Goal: Download file/media

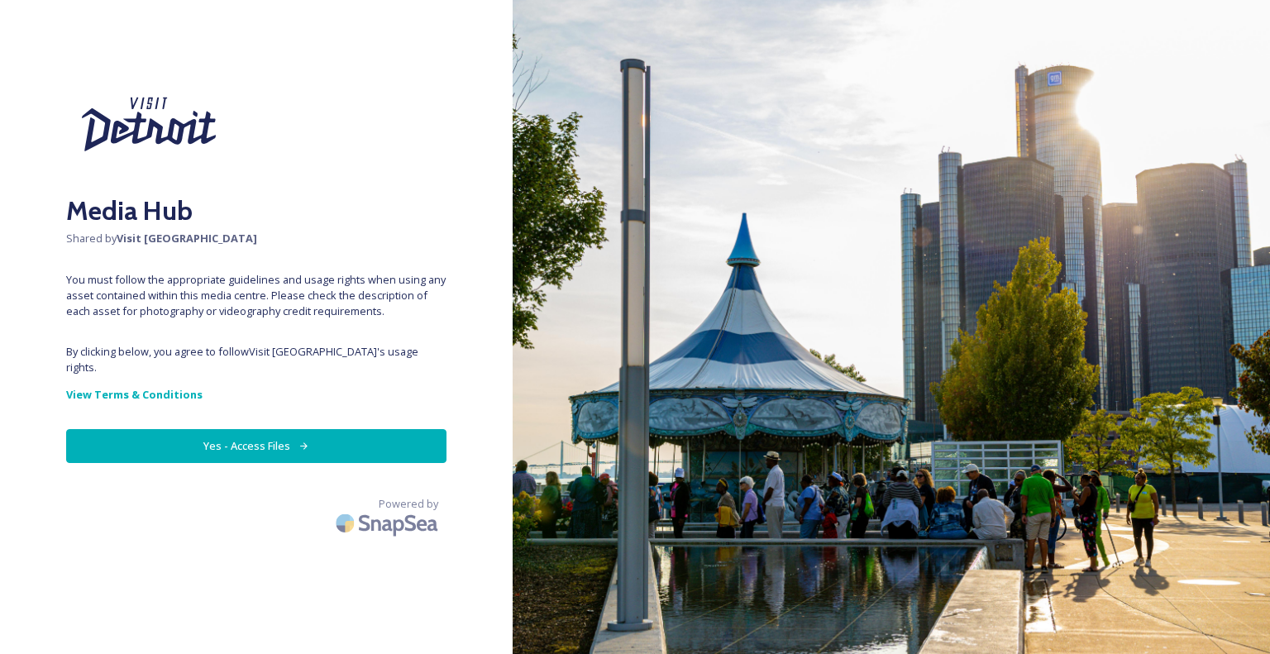
click at [293, 429] on button "Yes - Access Files" at bounding box center [256, 446] width 380 height 34
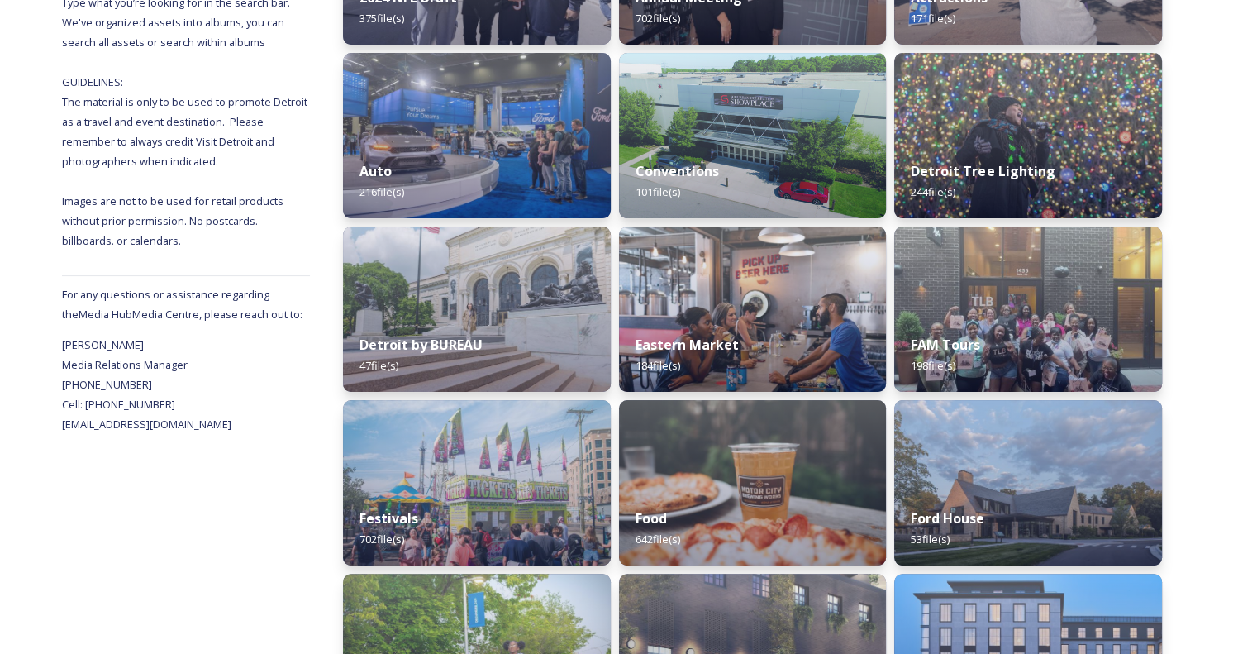
scroll to position [413, 0]
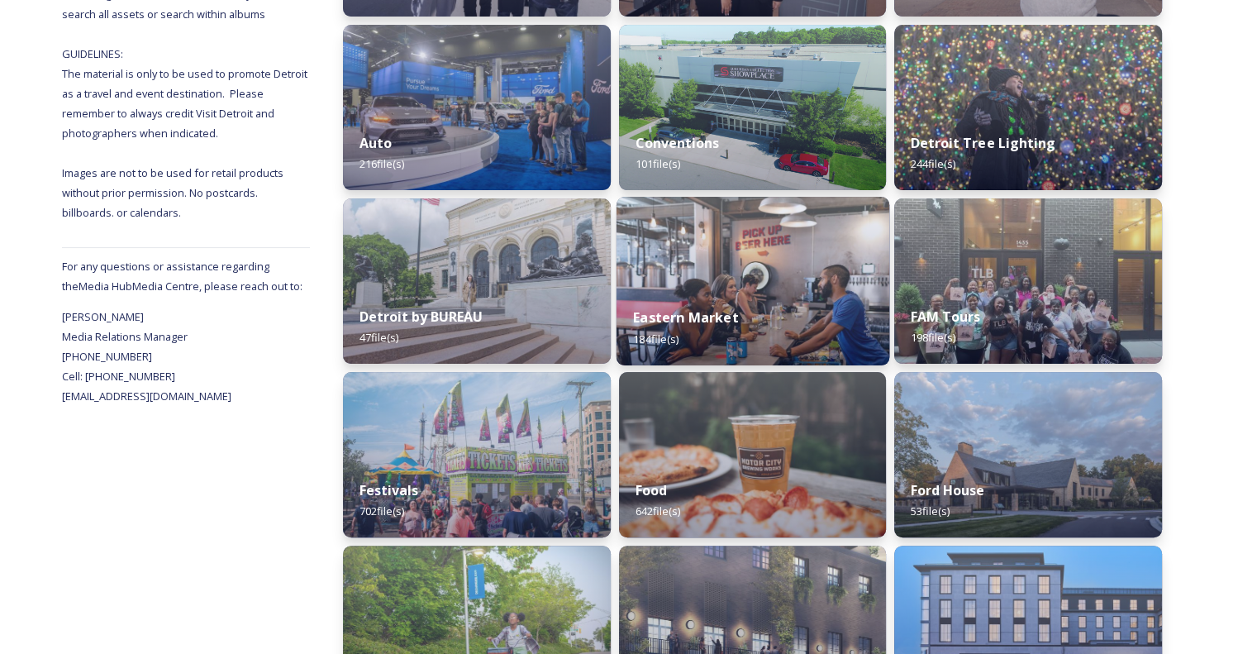
click at [751, 287] on img at bounding box center [752, 281] width 273 height 169
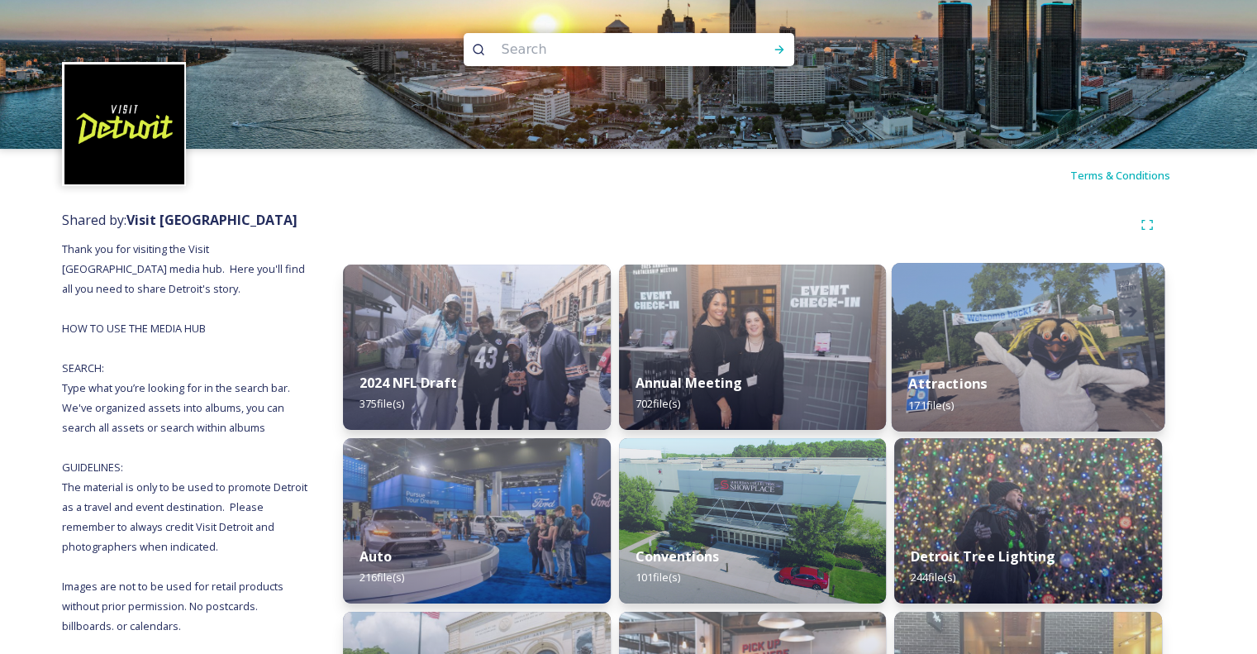
click at [1019, 335] on img at bounding box center [1028, 347] width 273 height 169
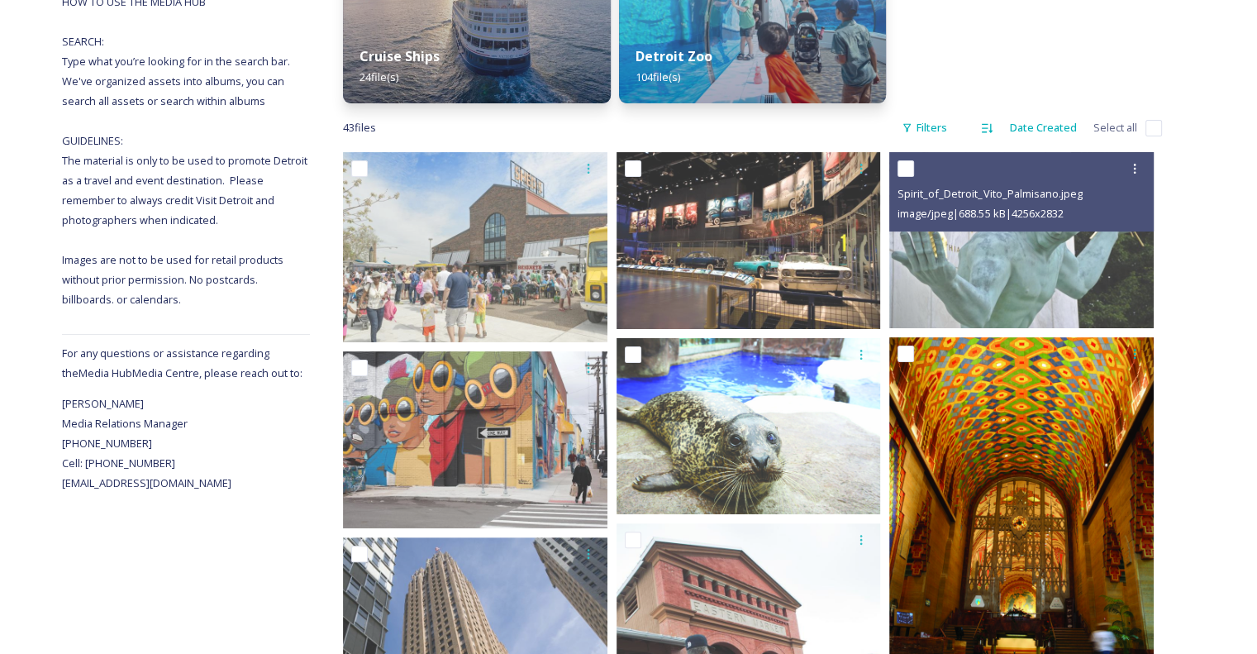
scroll to position [331, 0]
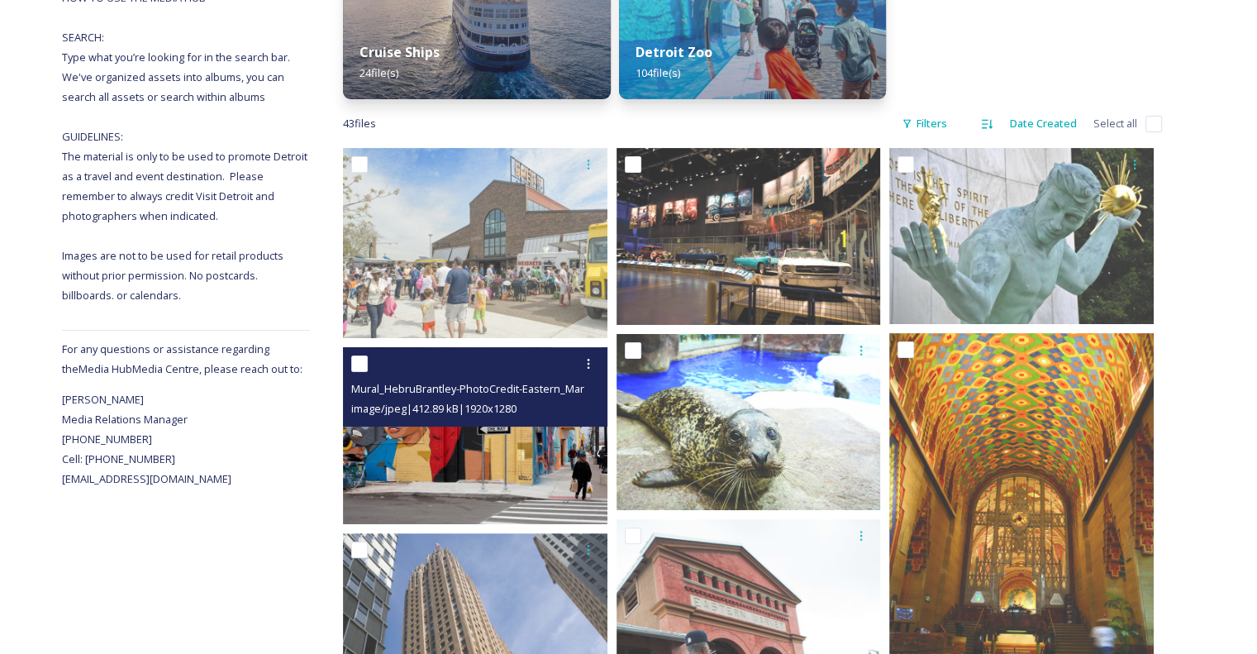
click at [423, 459] on img at bounding box center [475, 435] width 265 height 176
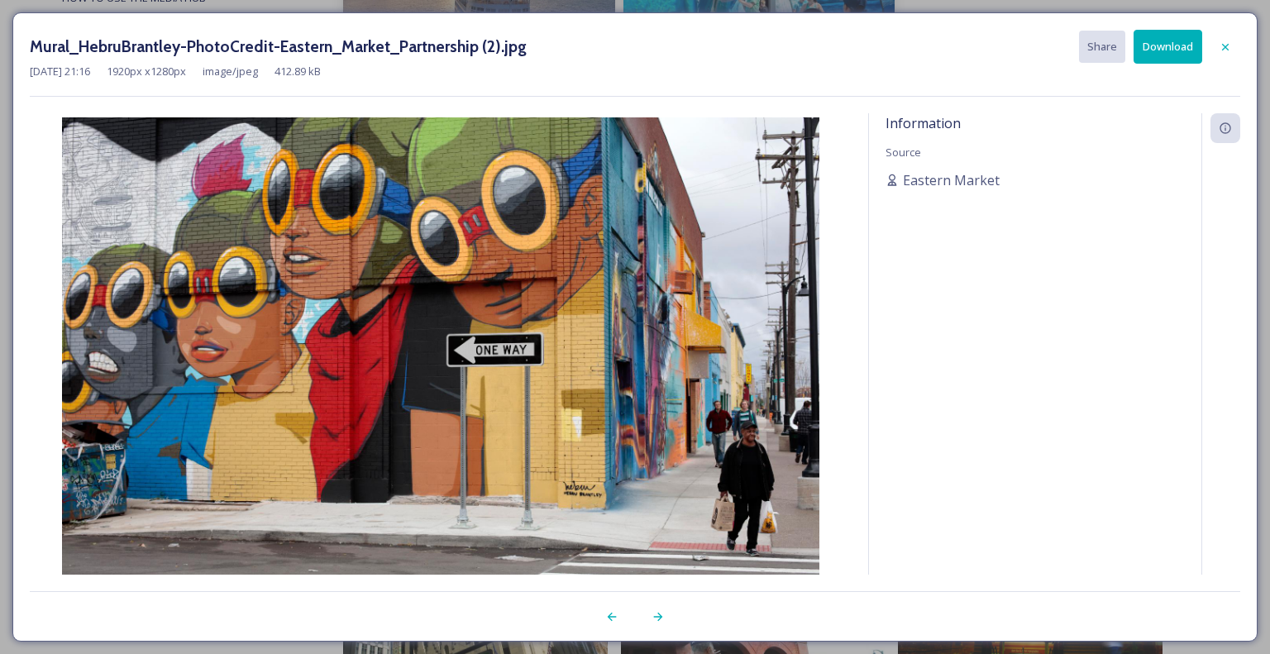
click at [1148, 42] on button "Download" at bounding box center [1167, 47] width 69 height 34
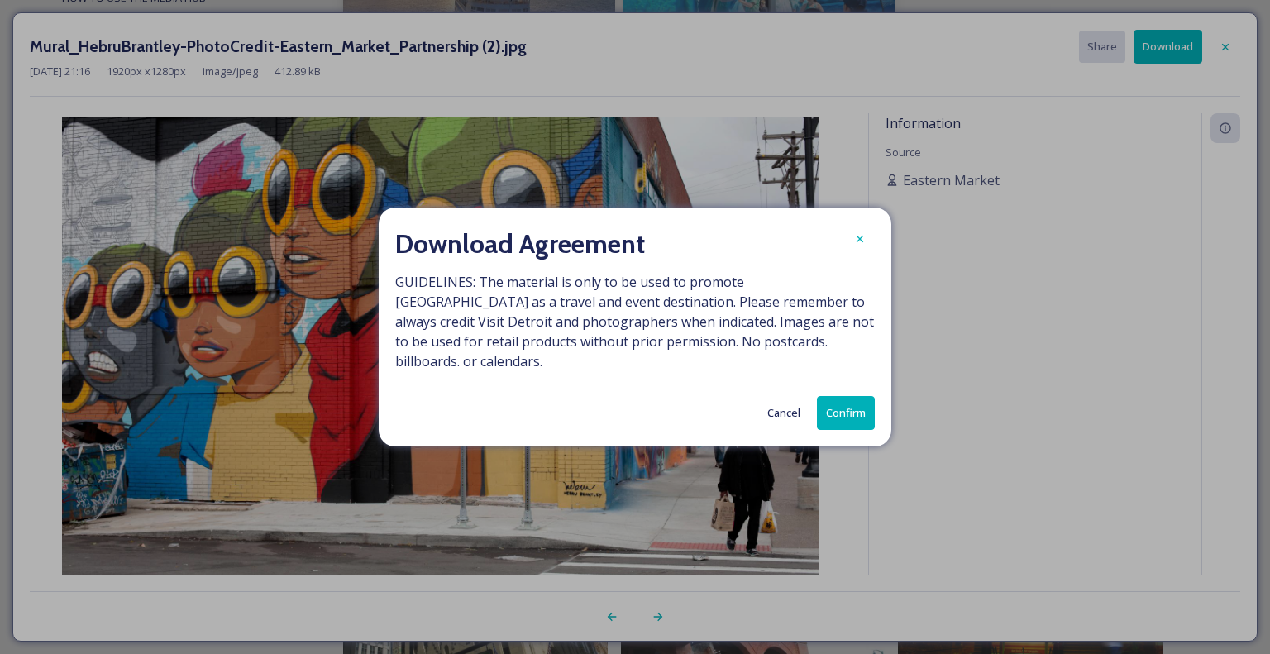
click at [847, 400] on button "Confirm" at bounding box center [846, 413] width 58 height 34
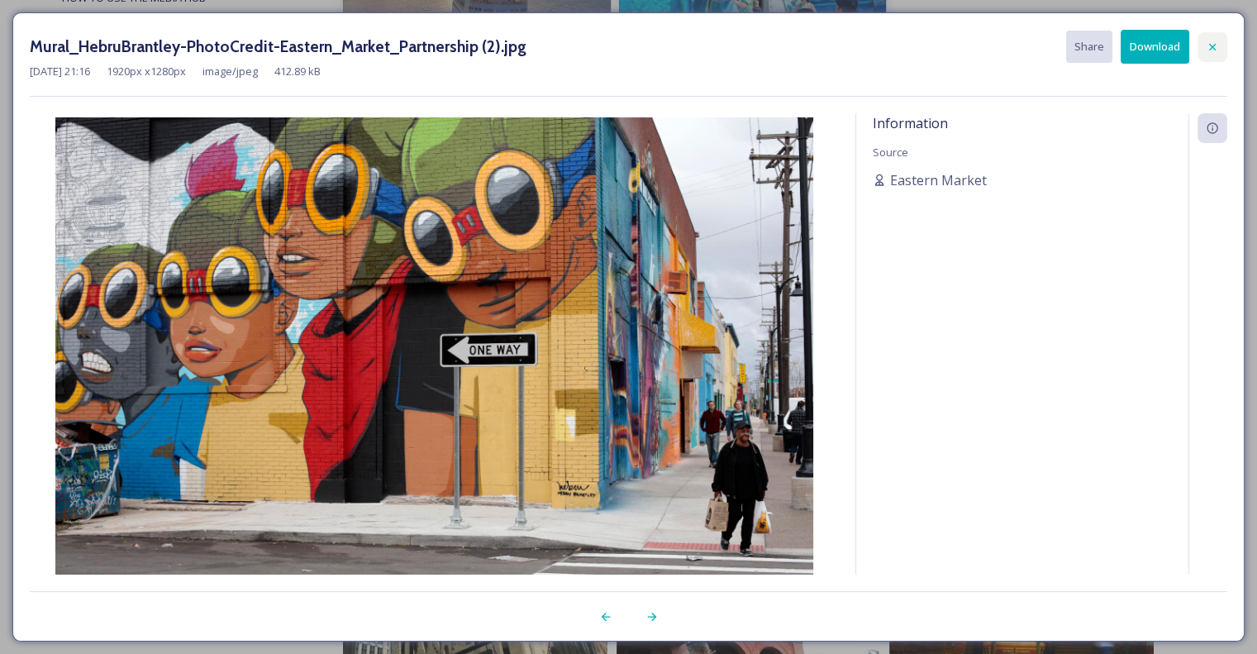
click at [1214, 41] on icon at bounding box center [1212, 47] width 13 height 13
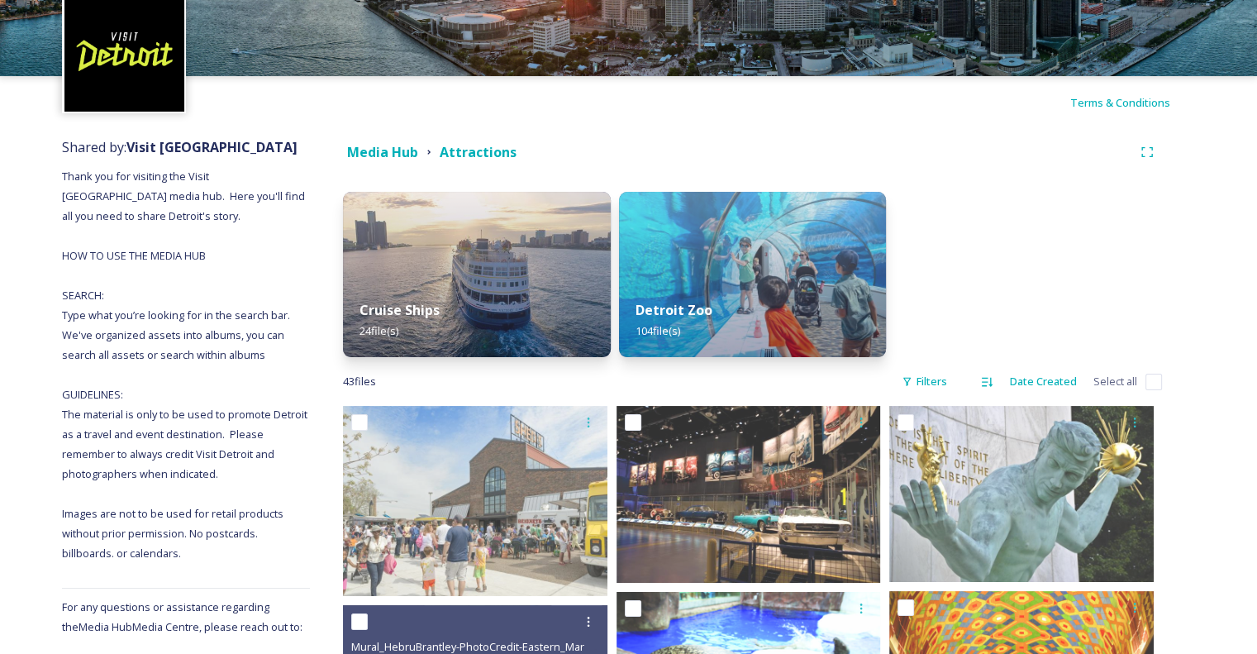
scroll to position [0, 0]
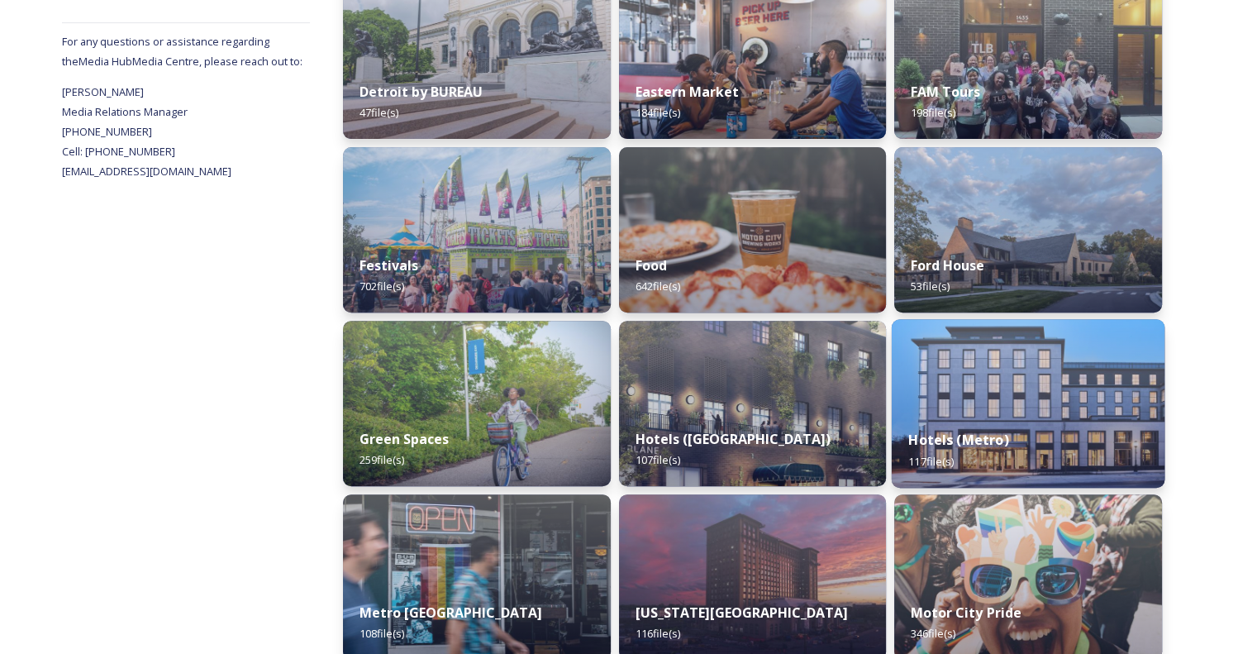
scroll to position [909, 0]
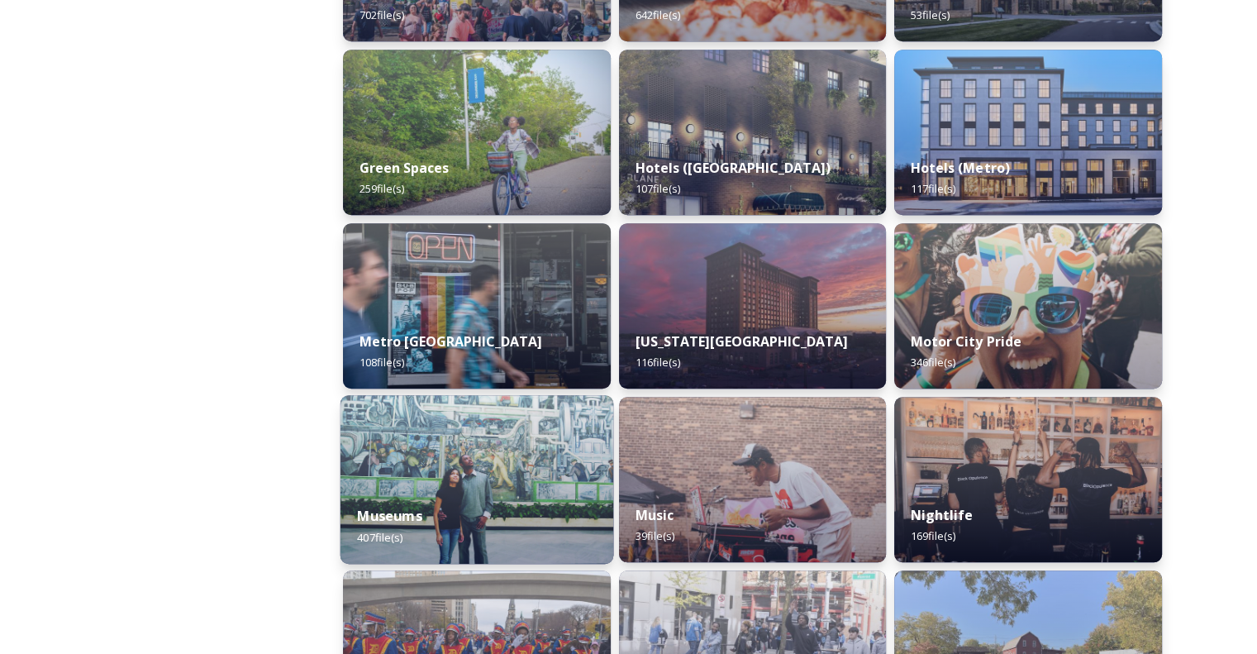
click at [483, 453] on img at bounding box center [477, 479] width 273 height 169
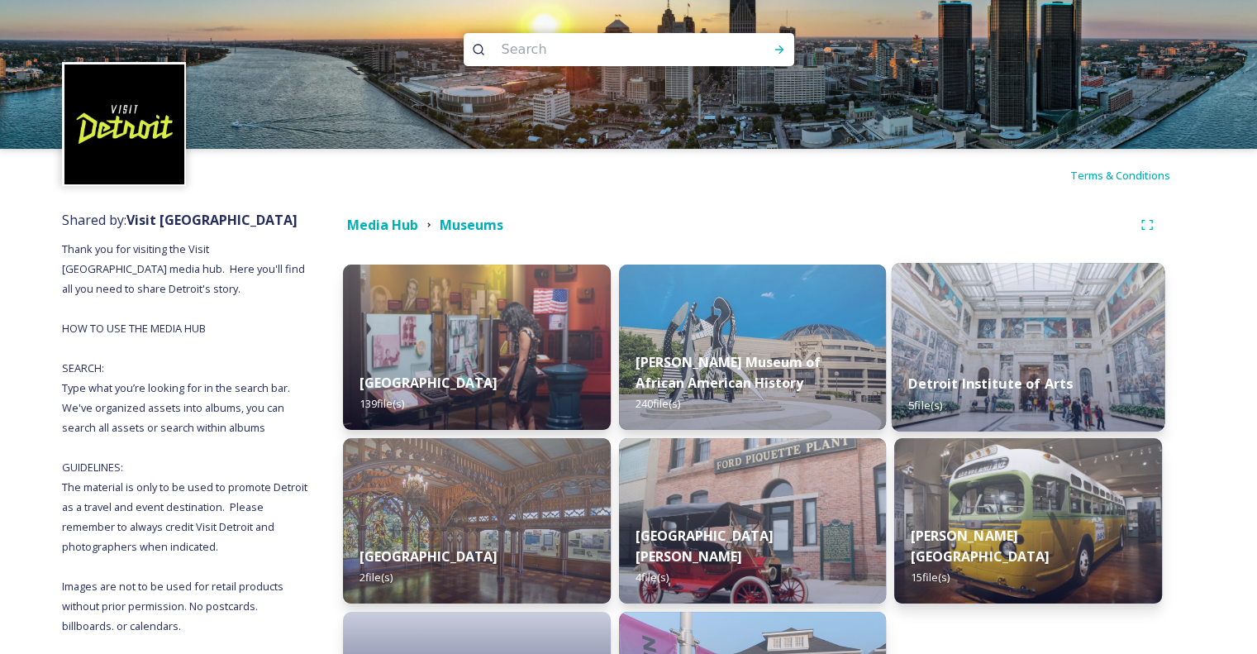
click at [1028, 321] on img at bounding box center [1028, 347] width 273 height 169
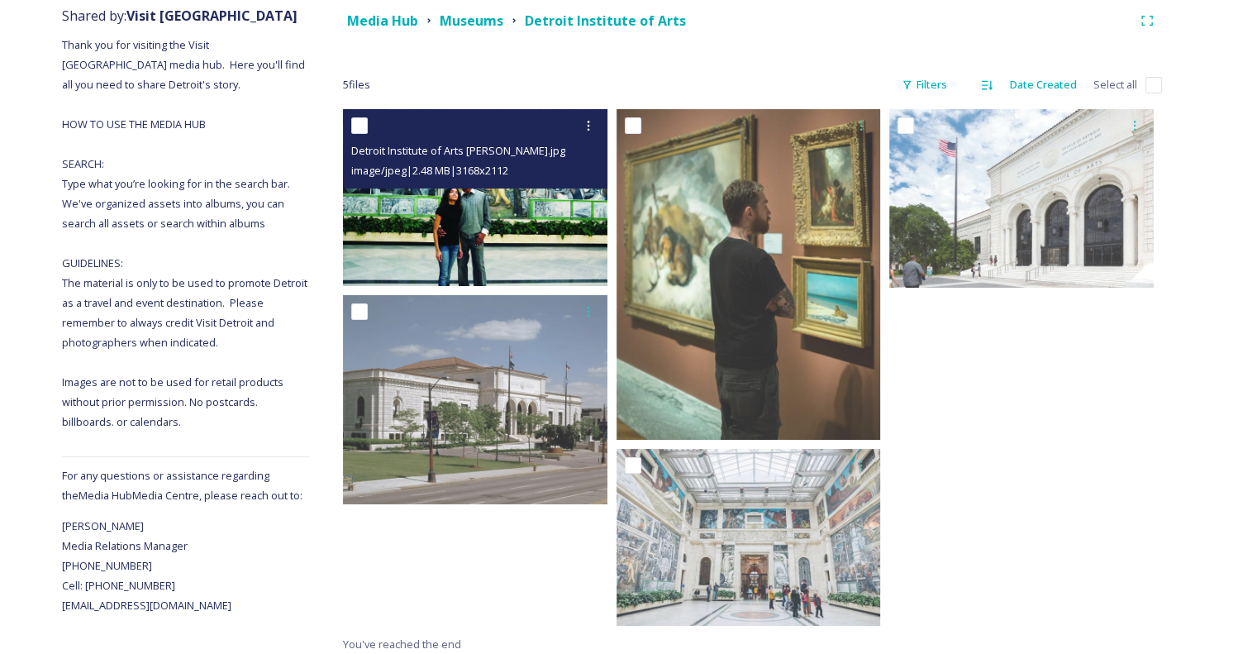
scroll to position [212, 0]
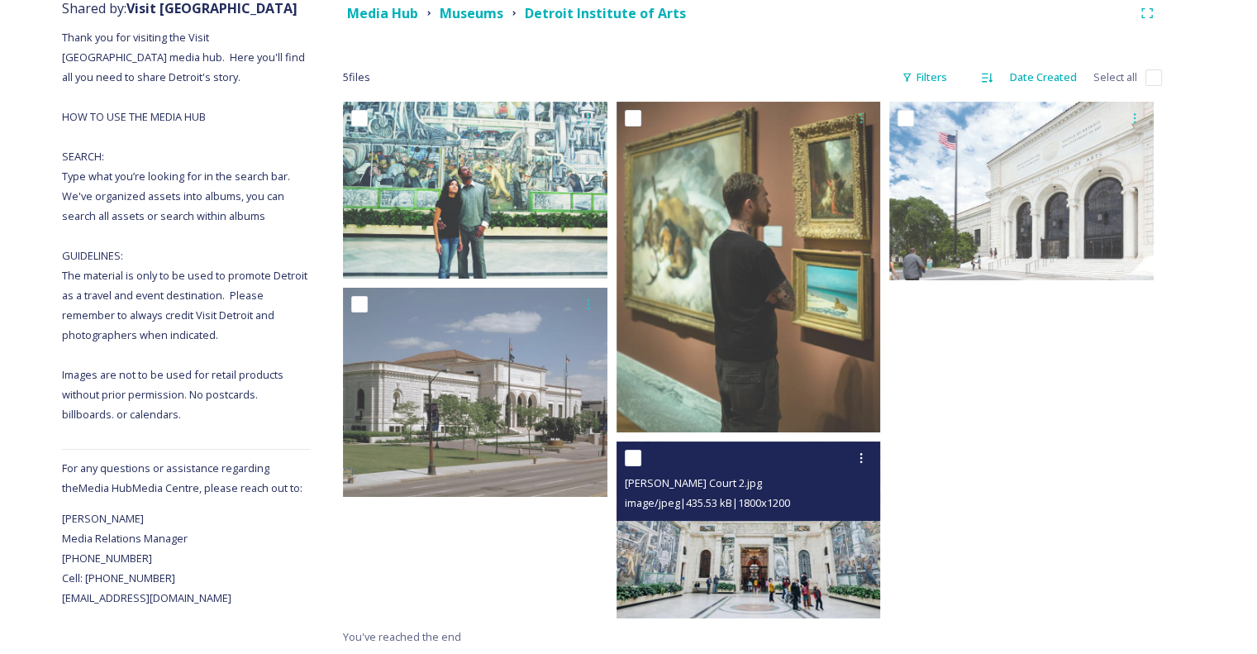
click at [760, 587] on img at bounding box center [749, 529] width 265 height 176
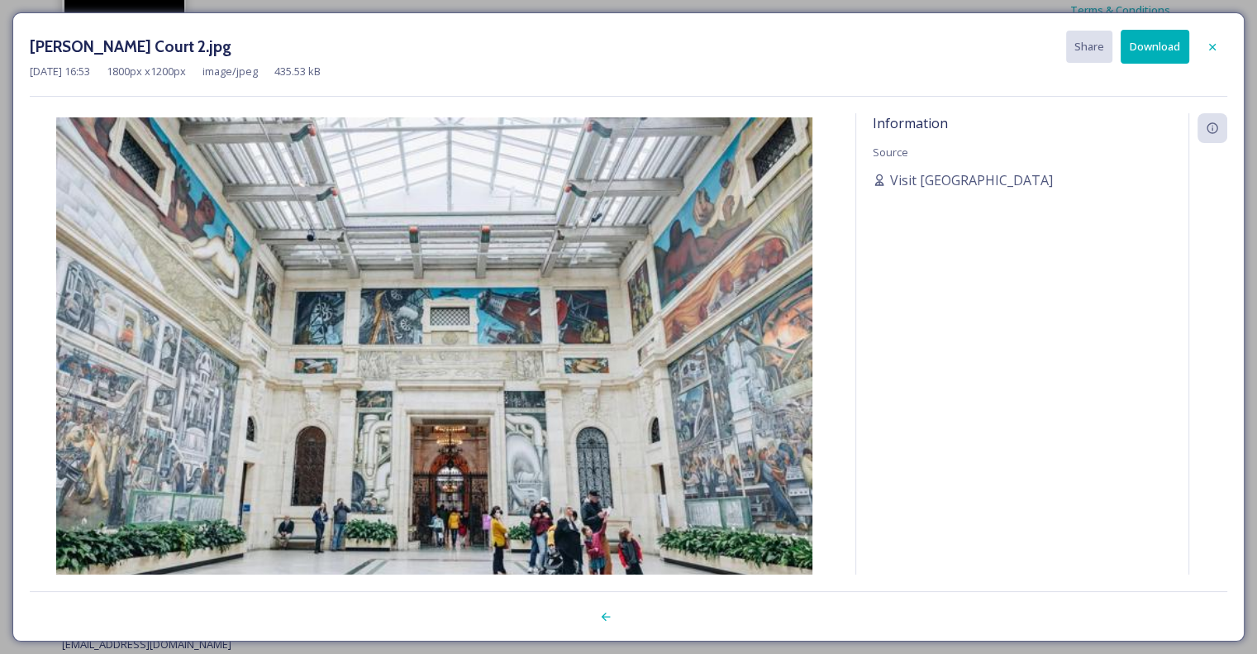
scroll to position [165, 0]
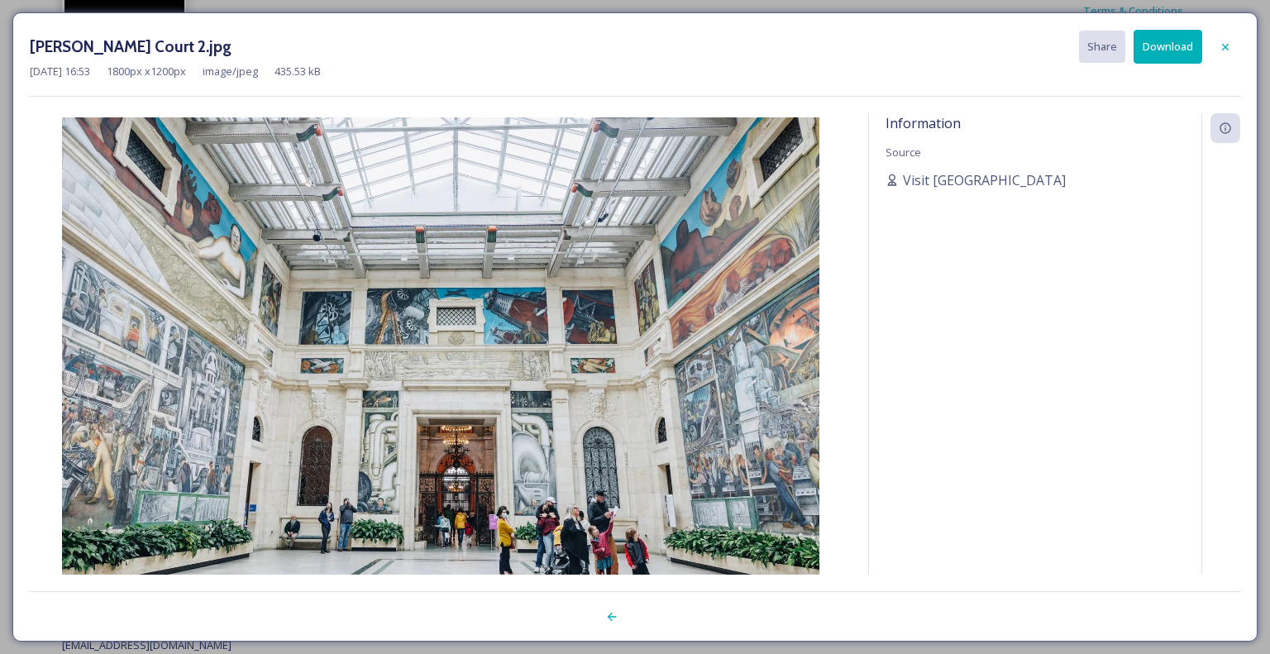
click at [1165, 37] on button "Download" at bounding box center [1167, 47] width 69 height 34
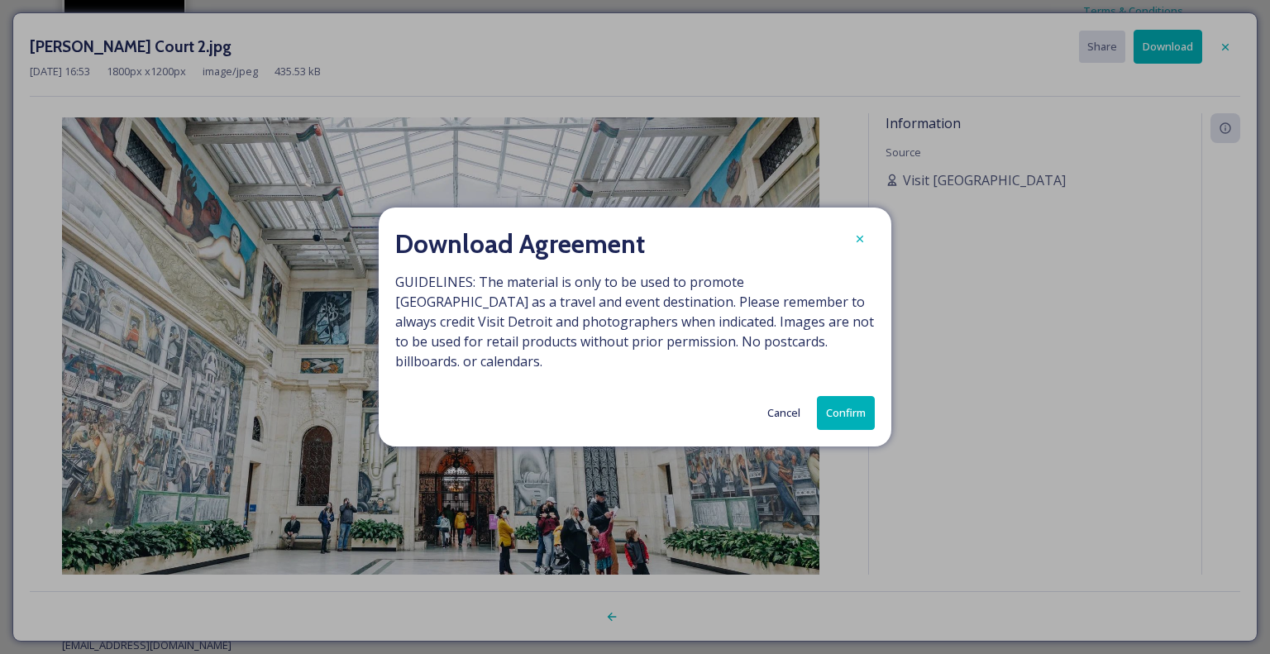
click at [853, 399] on button "Confirm" at bounding box center [846, 413] width 58 height 34
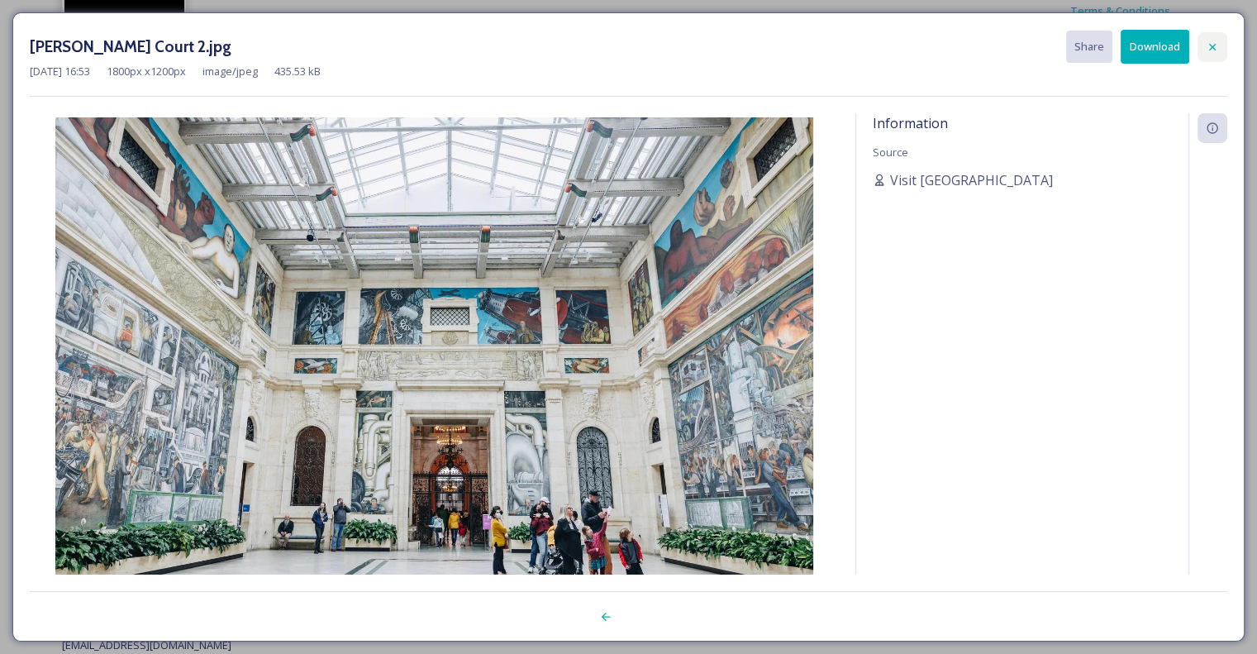
click at [1212, 45] on icon at bounding box center [1212, 47] width 13 height 13
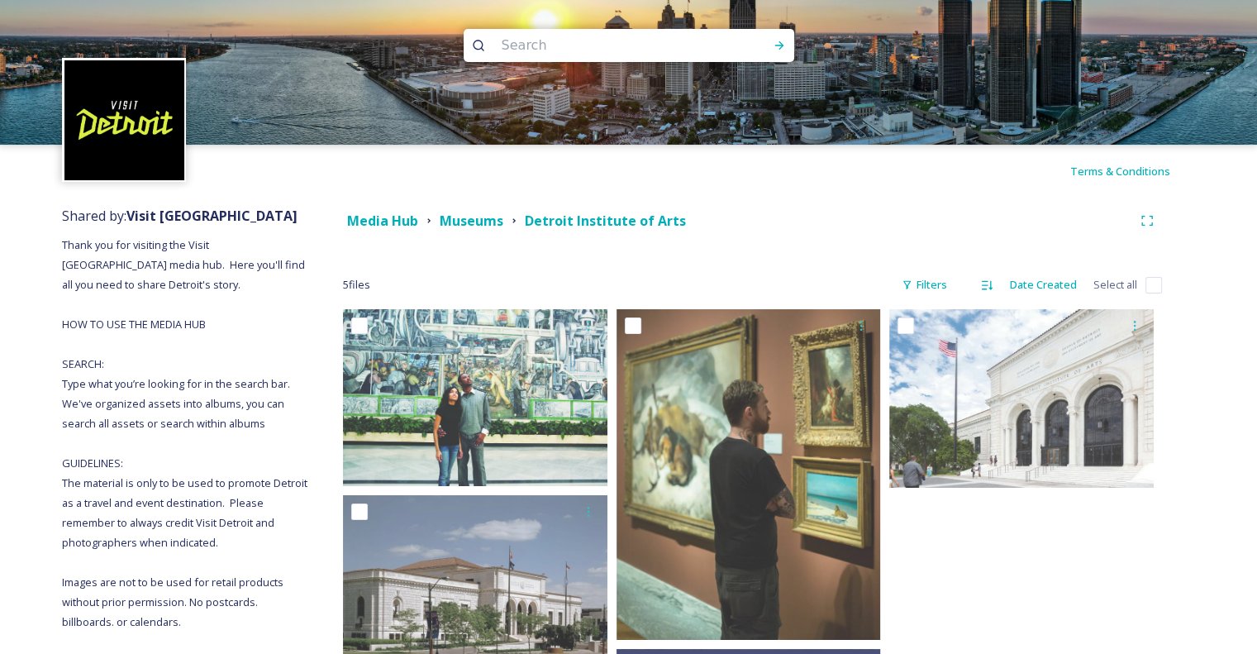
scroll to position [0, 0]
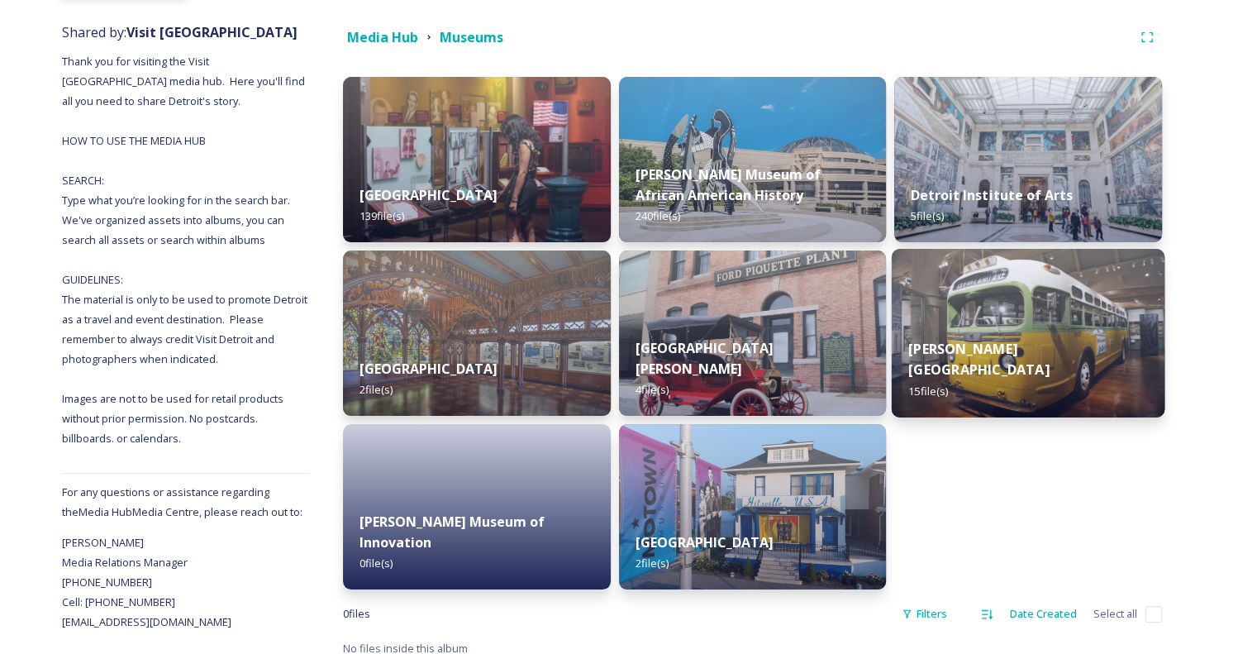
scroll to position [200, 0]
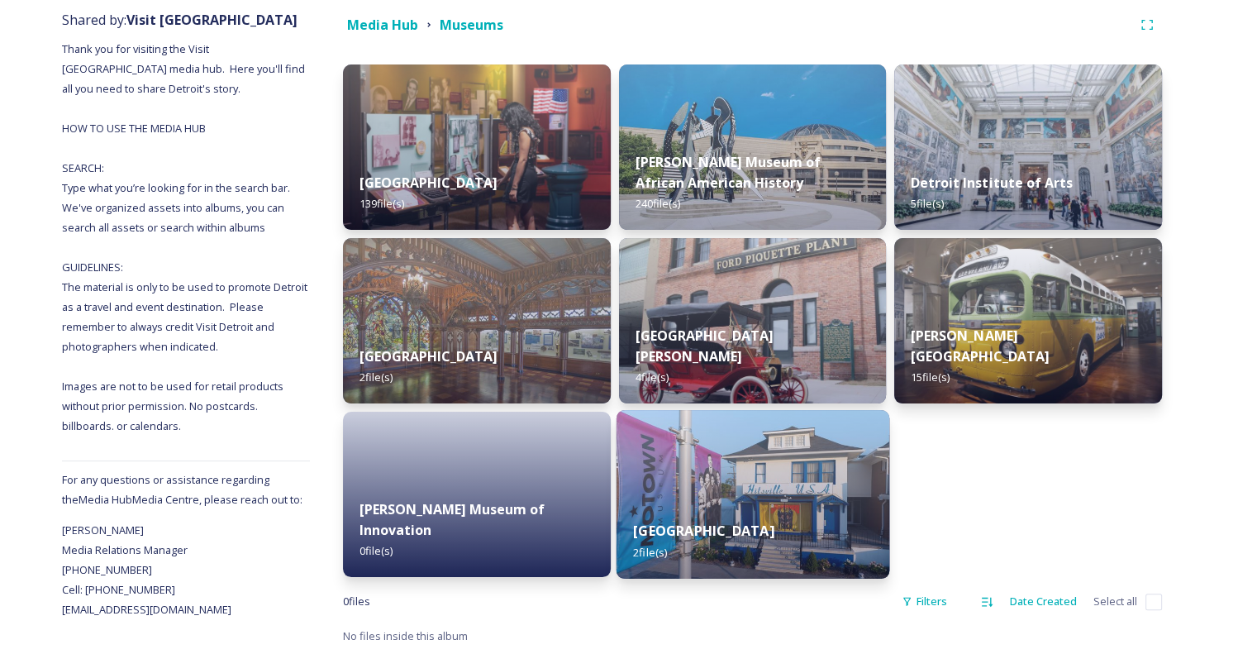
click at [778, 503] on div "Motown Museum 2 file(s)" at bounding box center [752, 540] width 273 height 75
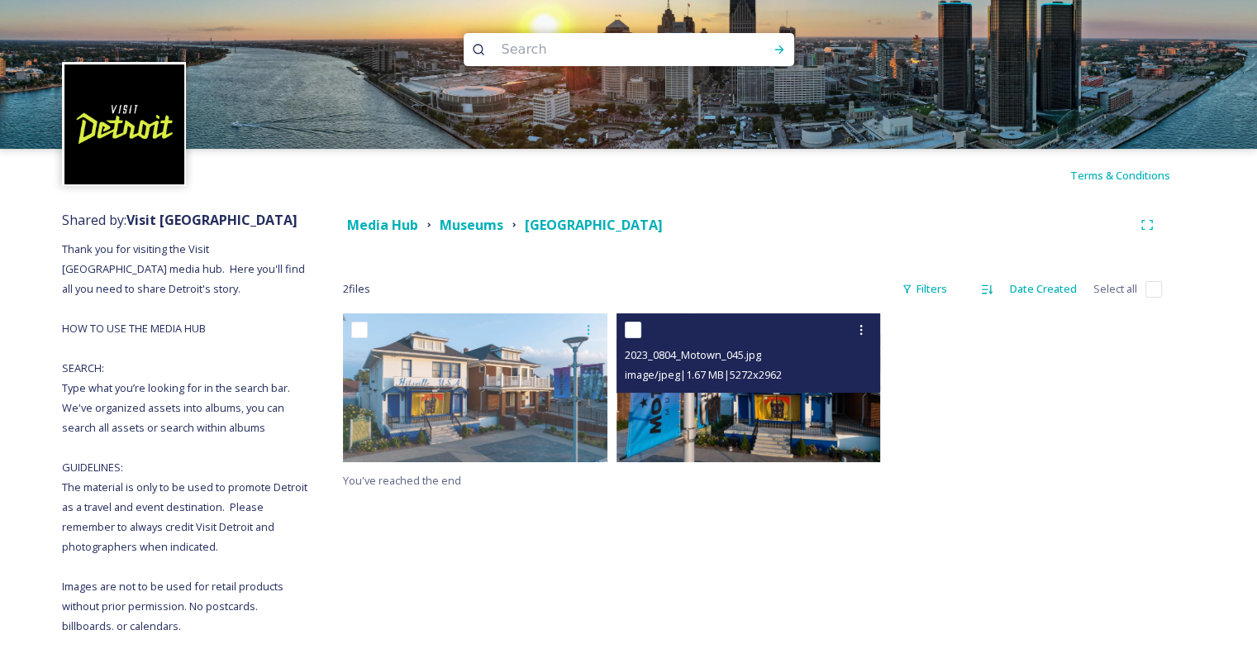
click at [756, 407] on img at bounding box center [749, 387] width 265 height 149
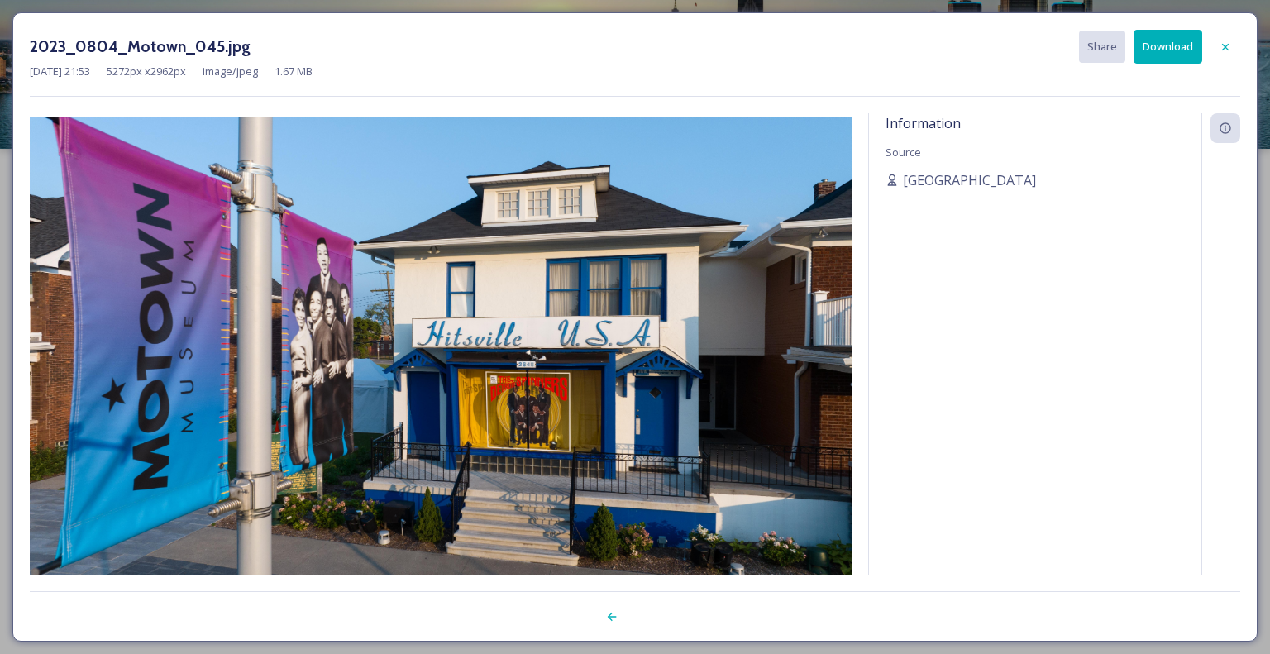
click at [1172, 51] on button "Download" at bounding box center [1167, 47] width 69 height 34
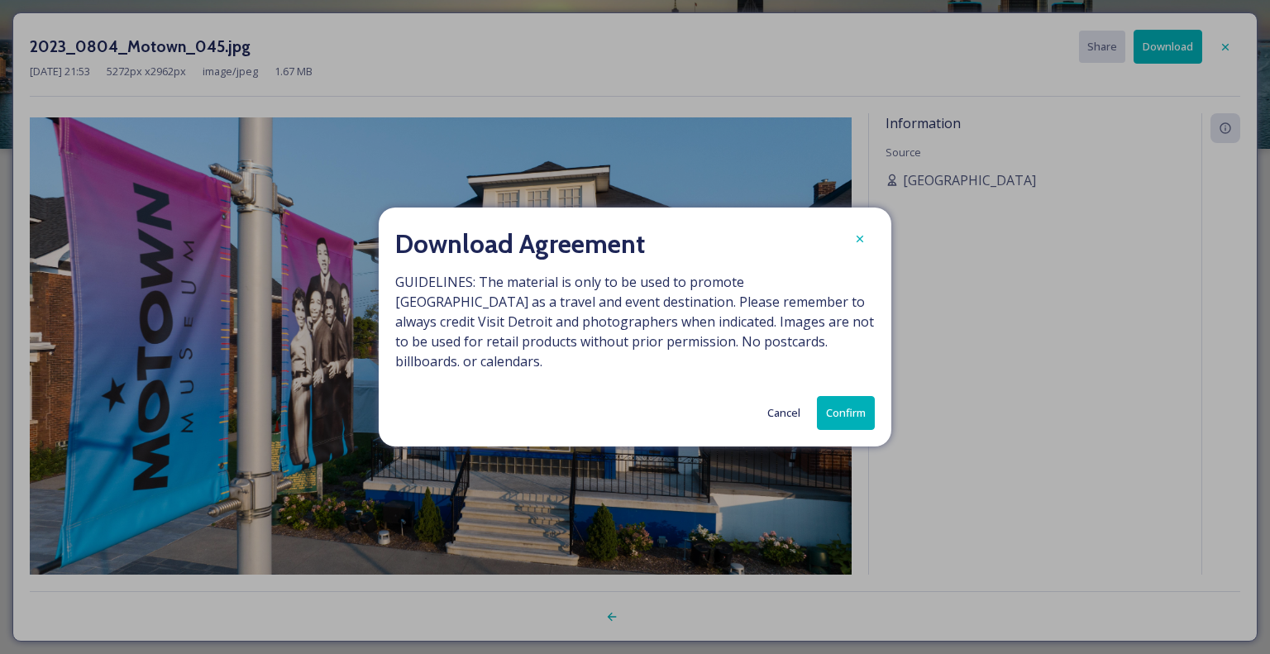
click at [837, 419] on button "Confirm" at bounding box center [846, 413] width 58 height 34
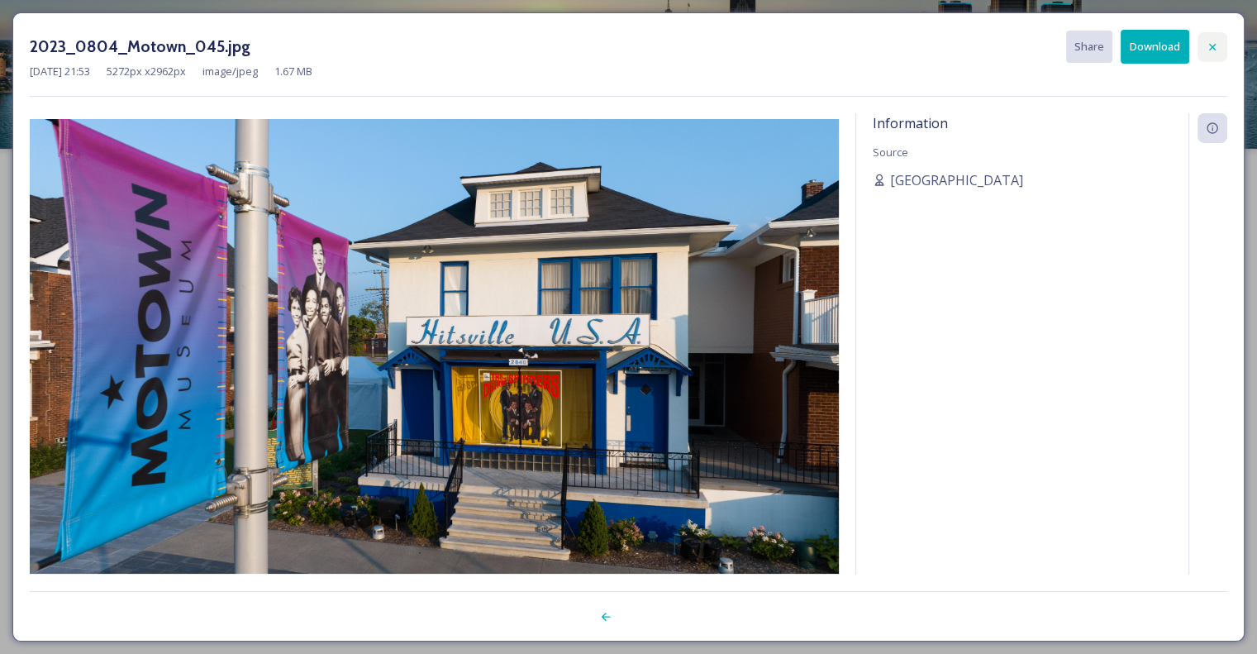
click at [1207, 50] on icon at bounding box center [1212, 47] width 13 height 13
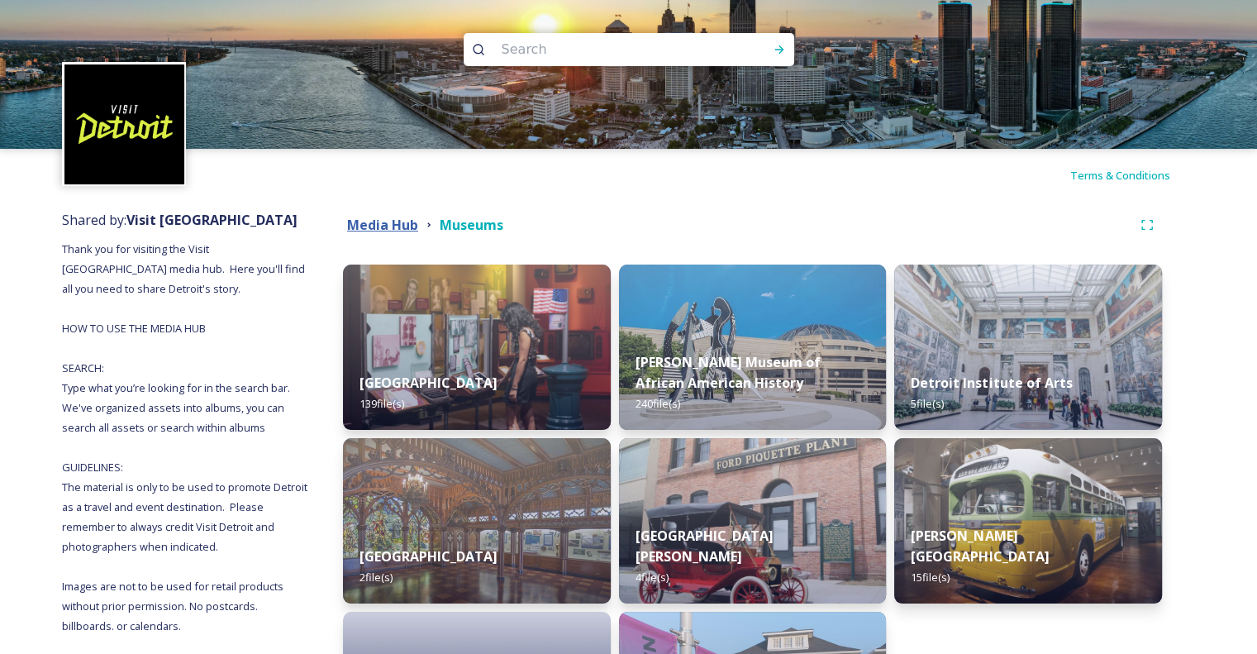
click at [408, 228] on strong "Media Hub" at bounding box center [382, 225] width 71 height 18
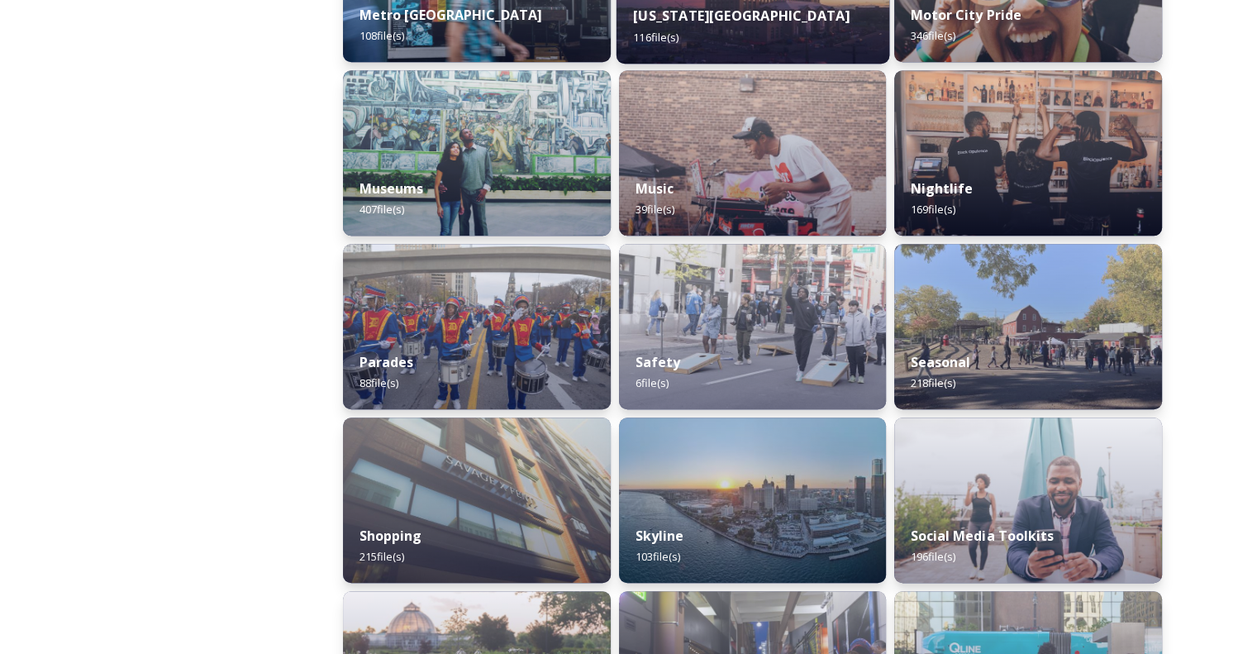
scroll to position [1240, 0]
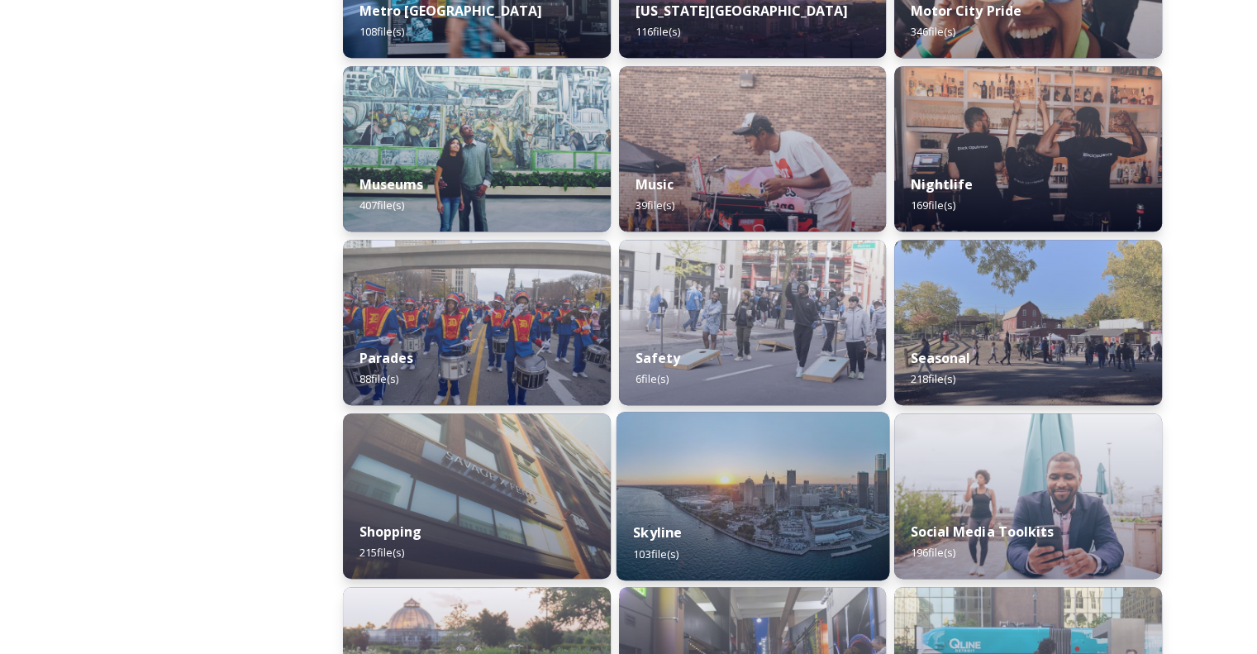
click at [742, 495] on img at bounding box center [752, 496] width 273 height 169
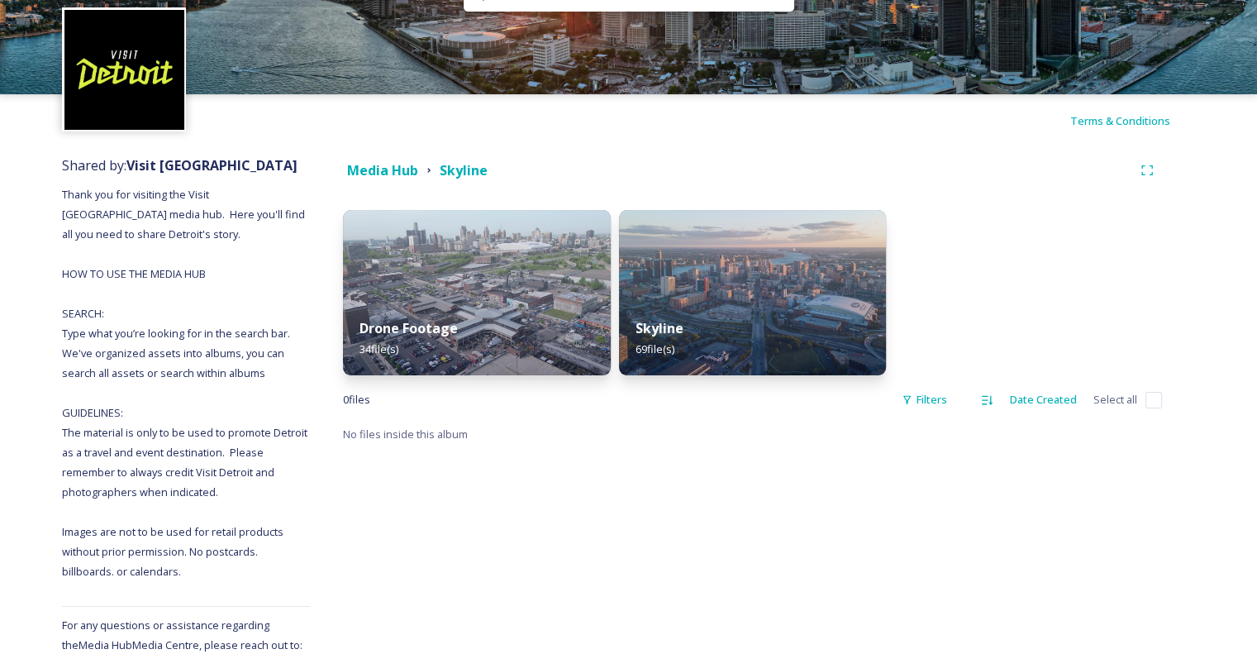
scroll to position [165, 0]
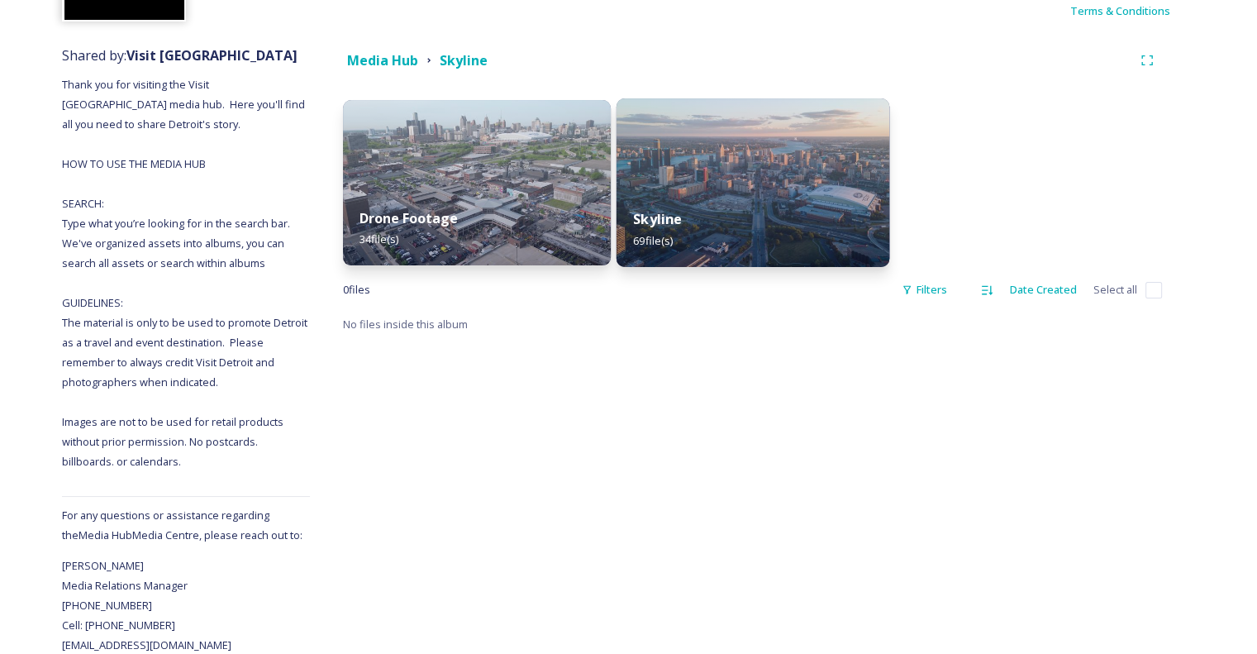
click at [792, 176] on img at bounding box center [752, 182] width 273 height 169
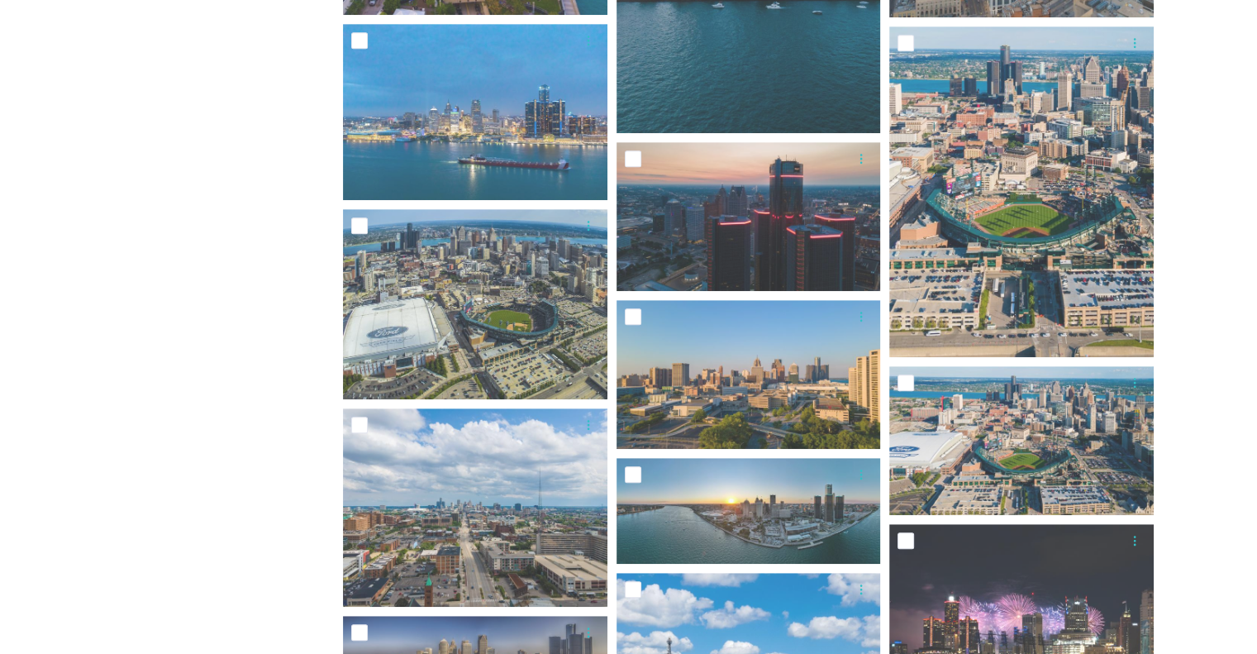
scroll to position [909, 0]
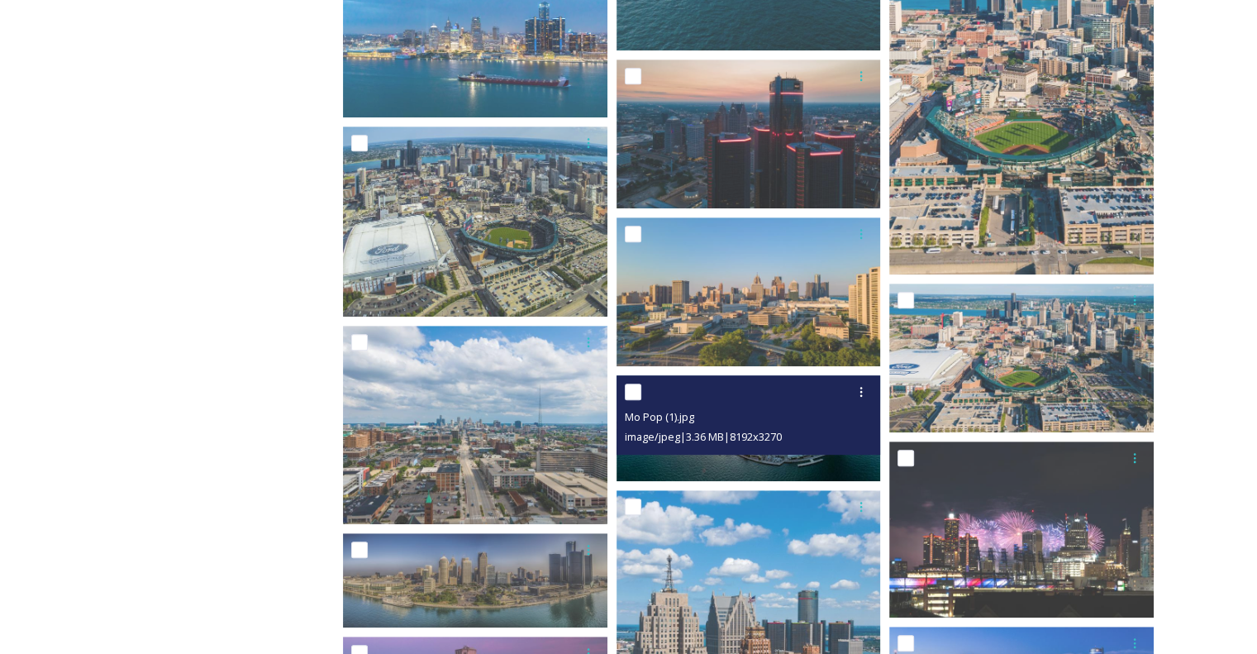
click at [769, 458] on img at bounding box center [749, 428] width 265 height 106
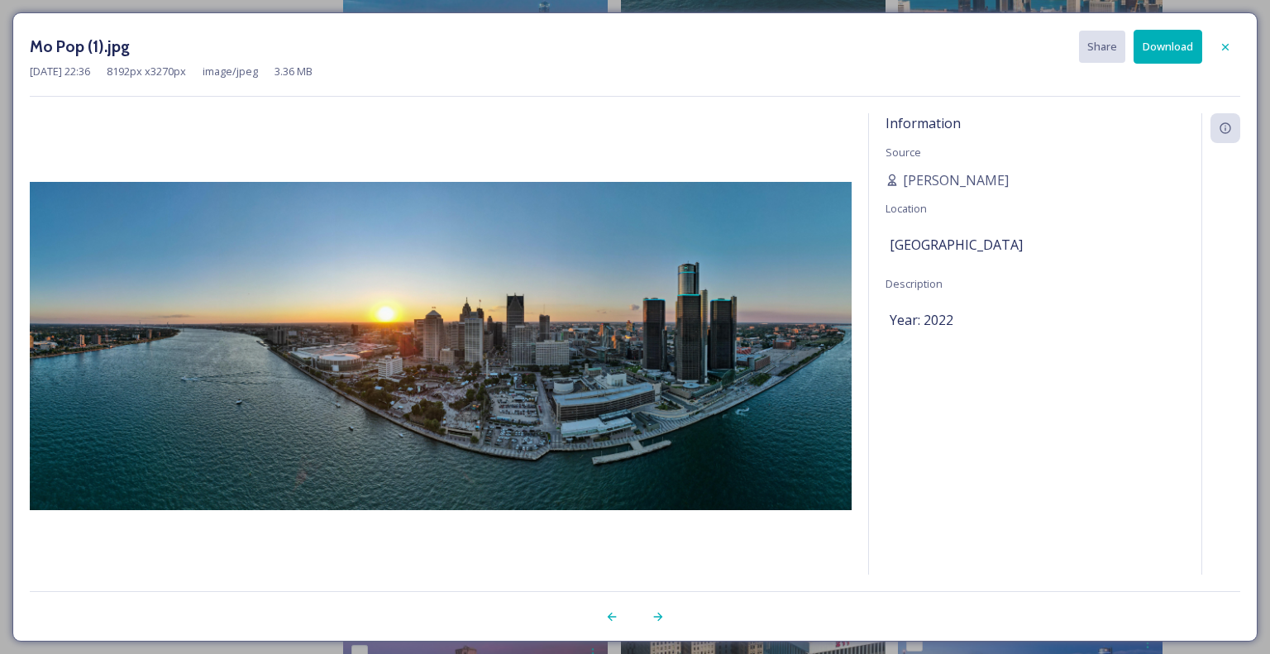
click at [1179, 43] on button "Download" at bounding box center [1167, 47] width 69 height 34
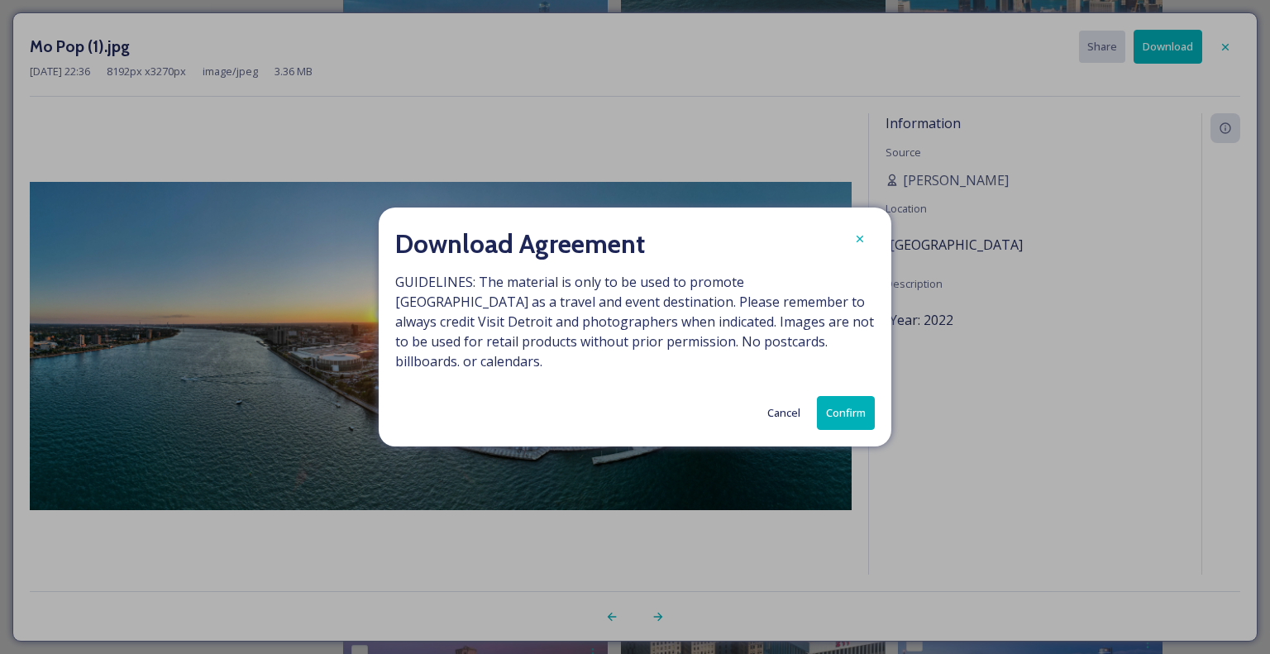
click at [857, 411] on button "Confirm" at bounding box center [846, 413] width 58 height 34
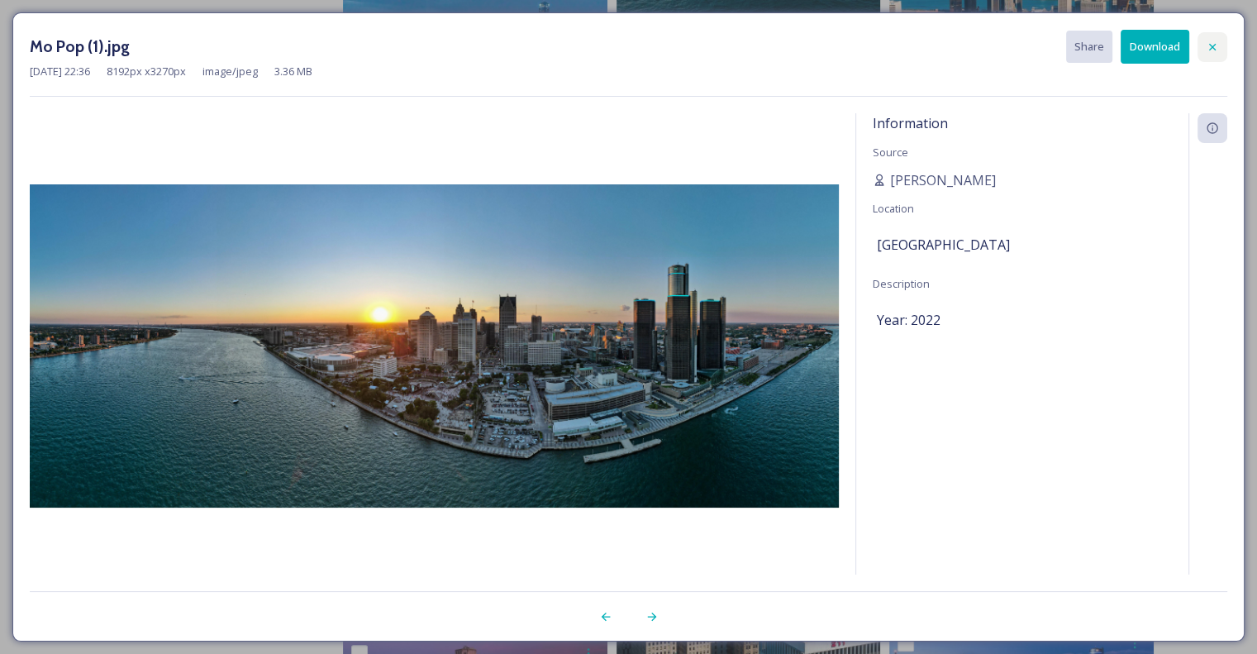
click at [1214, 48] on icon at bounding box center [1213, 46] width 7 height 7
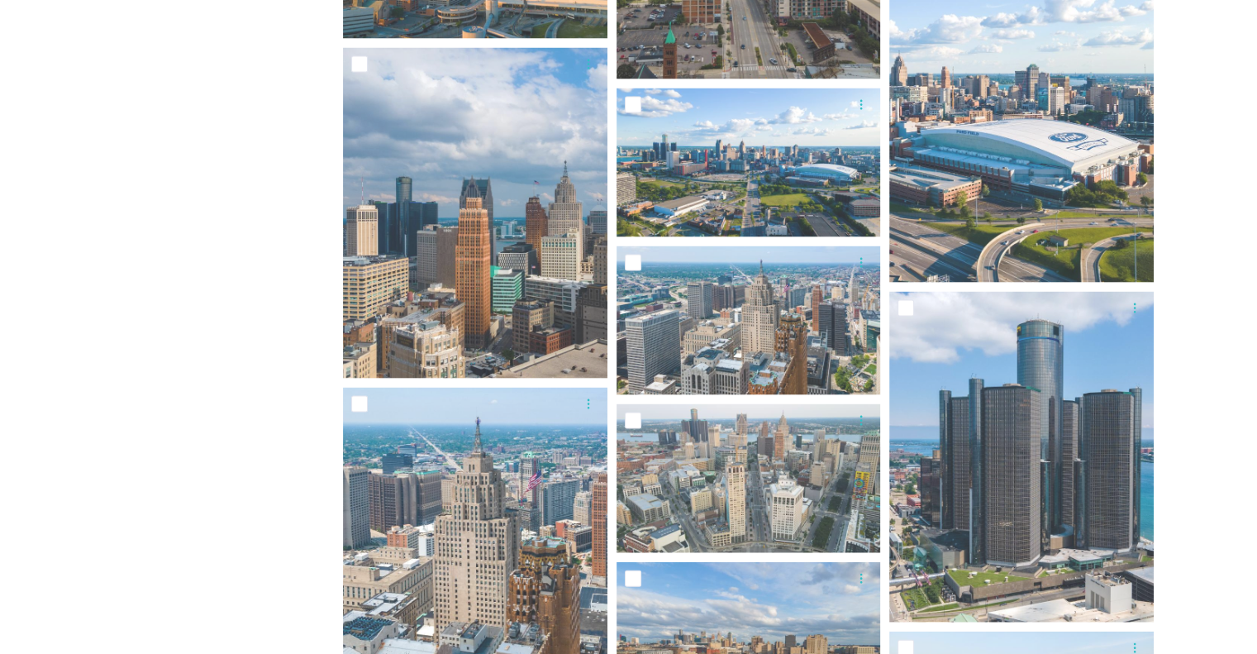
scroll to position [3472, 0]
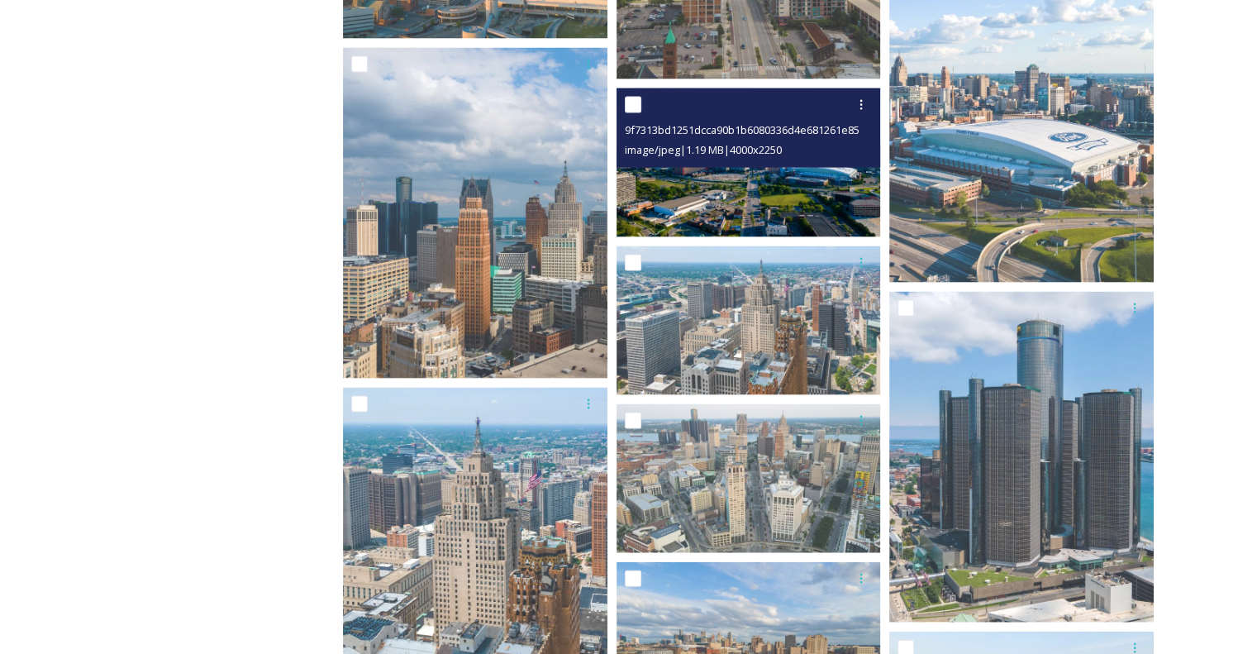
click at [736, 208] on img at bounding box center [749, 162] width 265 height 149
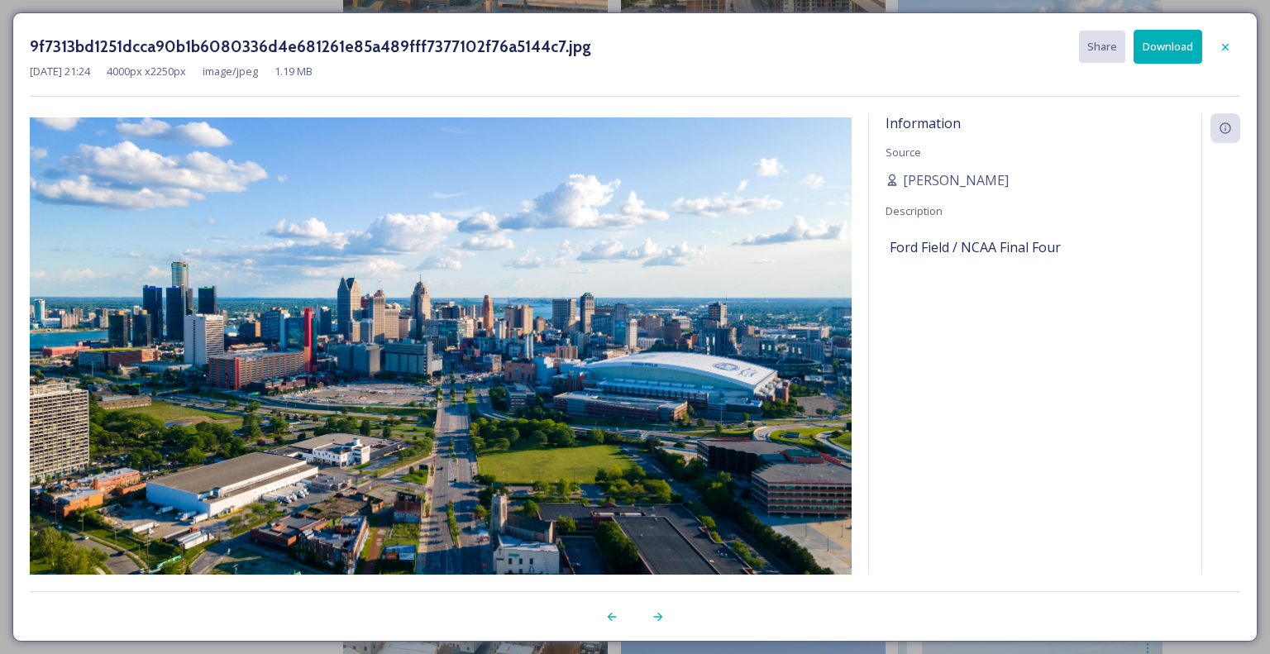
click at [1162, 48] on button "Download" at bounding box center [1167, 47] width 69 height 34
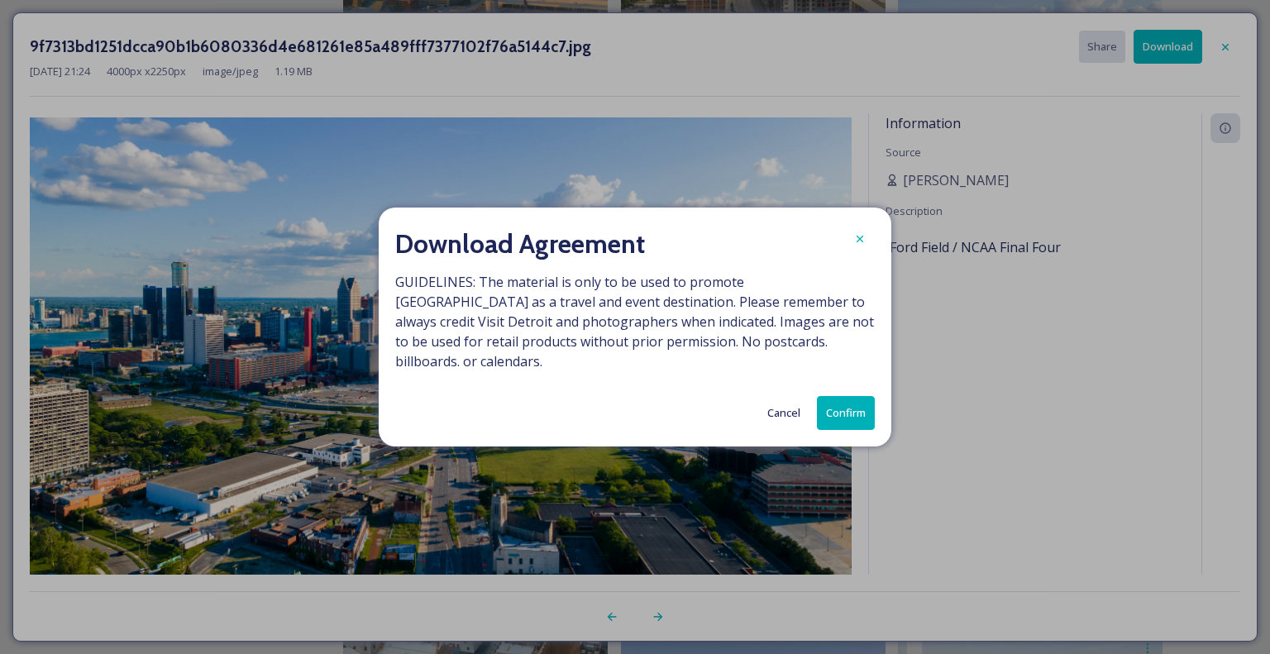
click at [837, 402] on button "Confirm" at bounding box center [846, 413] width 58 height 34
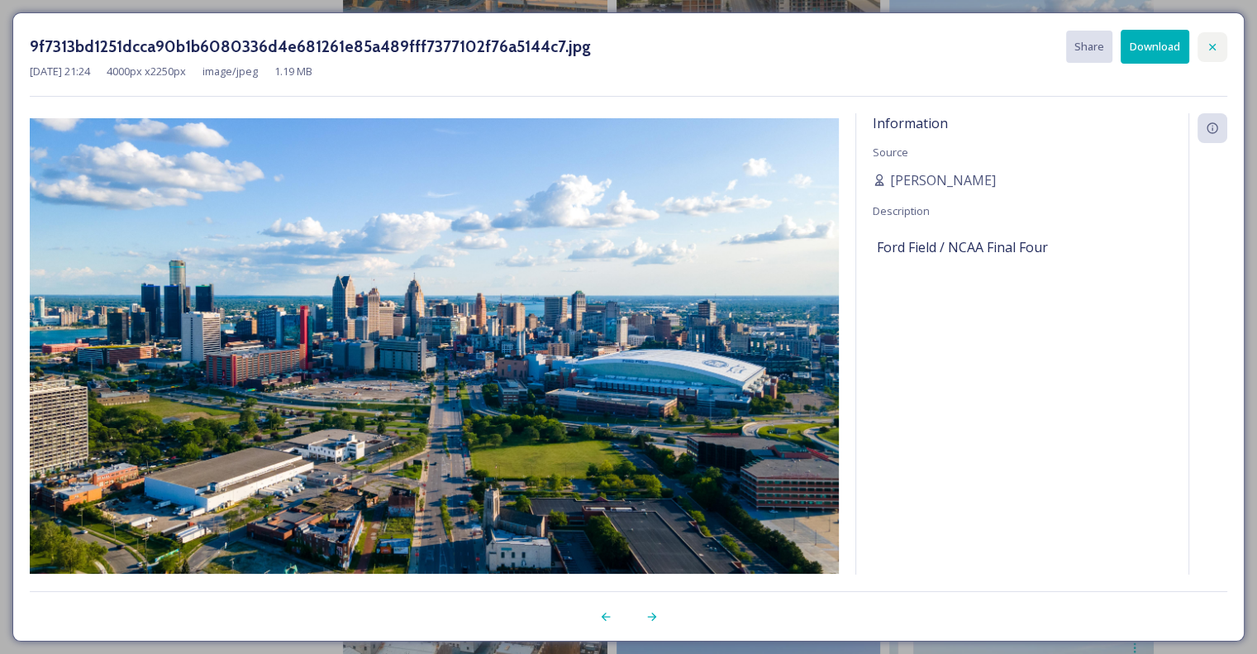
click at [1219, 45] on icon at bounding box center [1212, 47] width 13 height 13
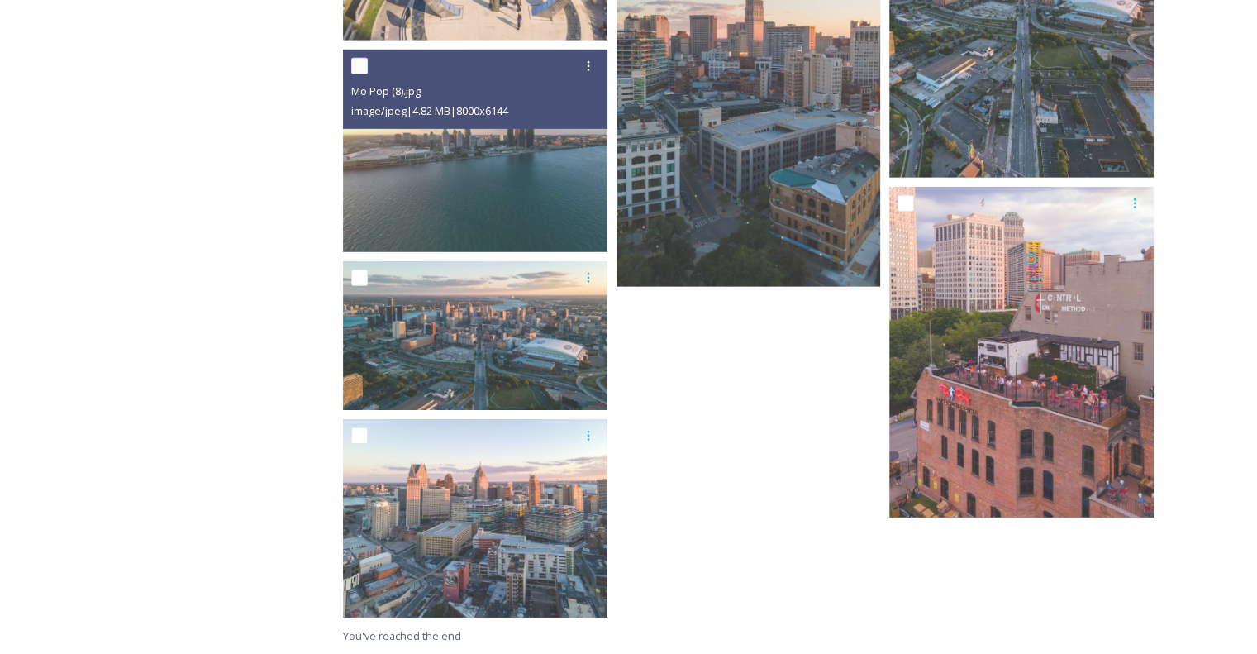
scroll to position [5030, 0]
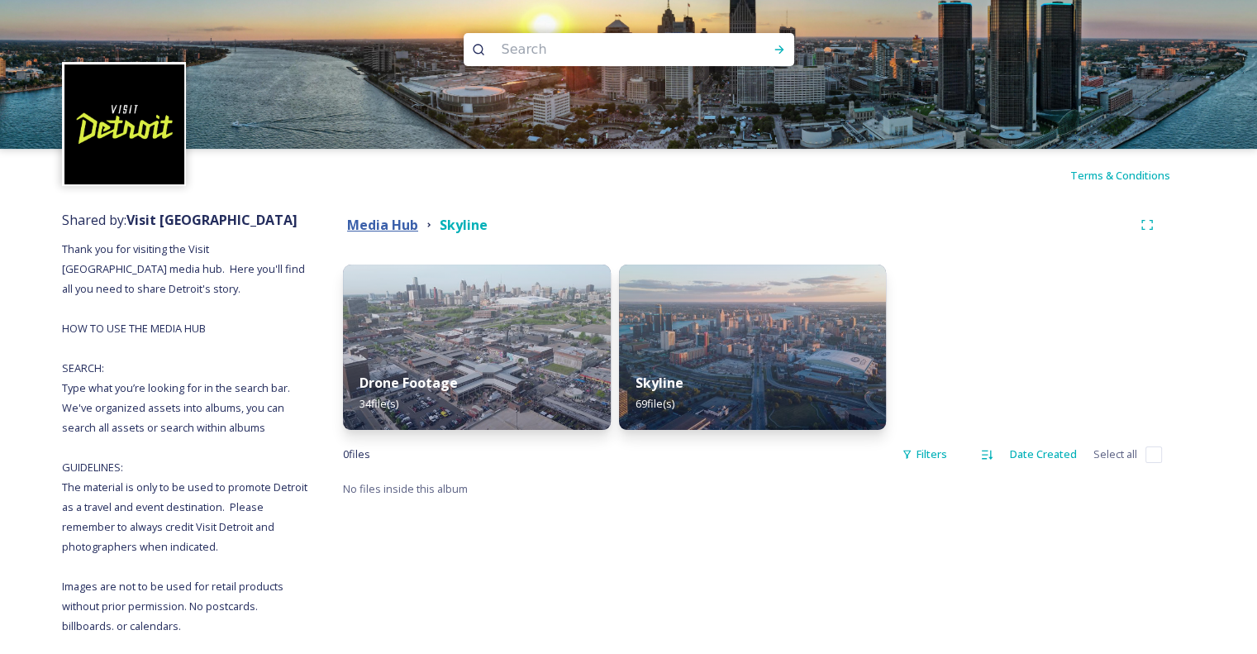
click at [405, 227] on strong "Media Hub" at bounding box center [382, 225] width 71 height 18
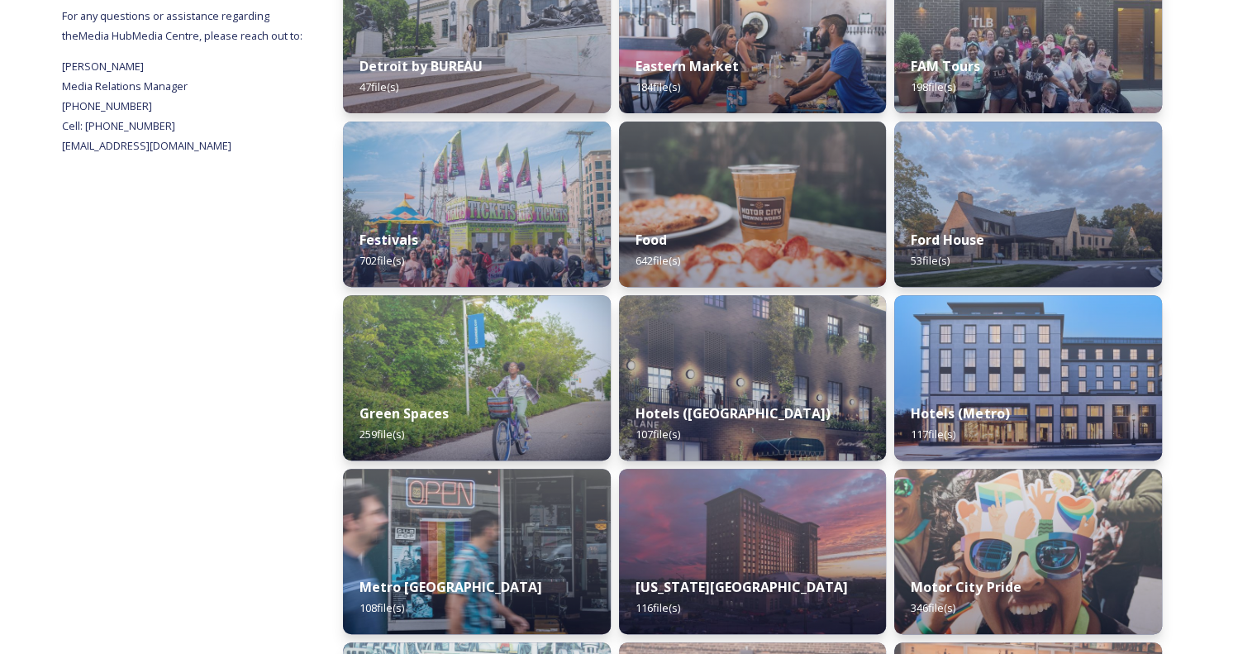
scroll to position [744, 0]
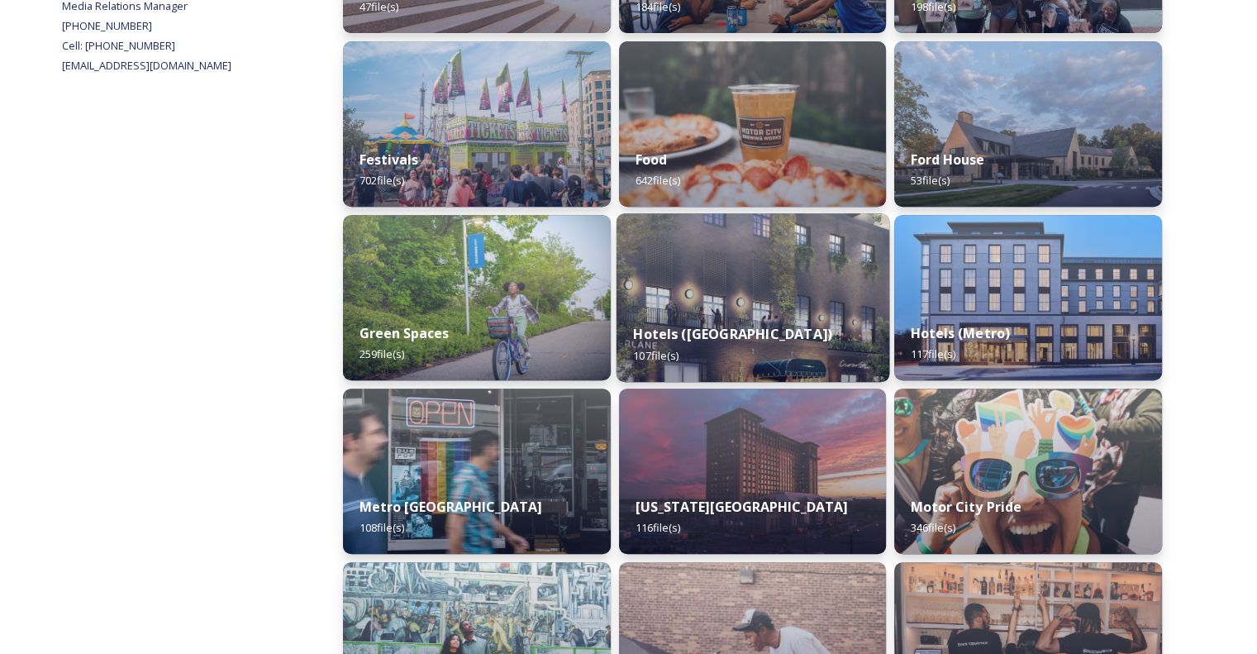
click at [740, 335] on div "Hotels ([GEOGRAPHIC_DATA]) 107 file(s)" at bounding box center [752, 344] width 273 height 75
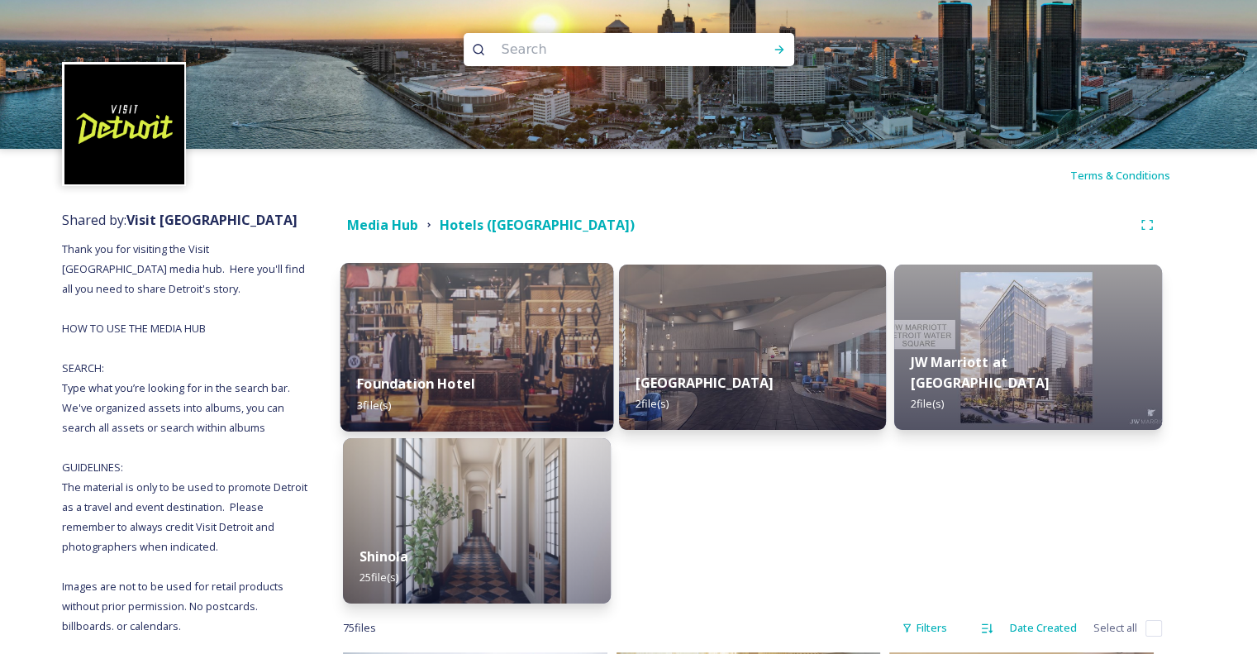
click at [497, 338] on img at bounding box center [477, 347] width 273 height 169
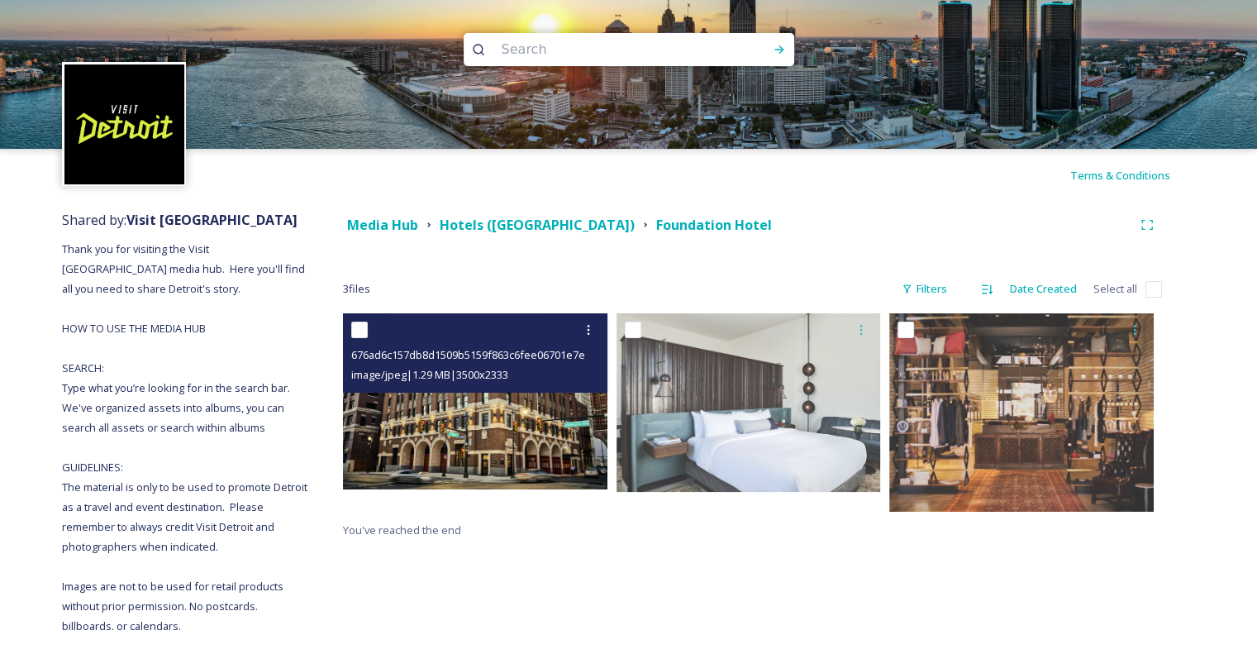
click at [486, 412] on img at bounding box center [475, 401] width 265 height 176
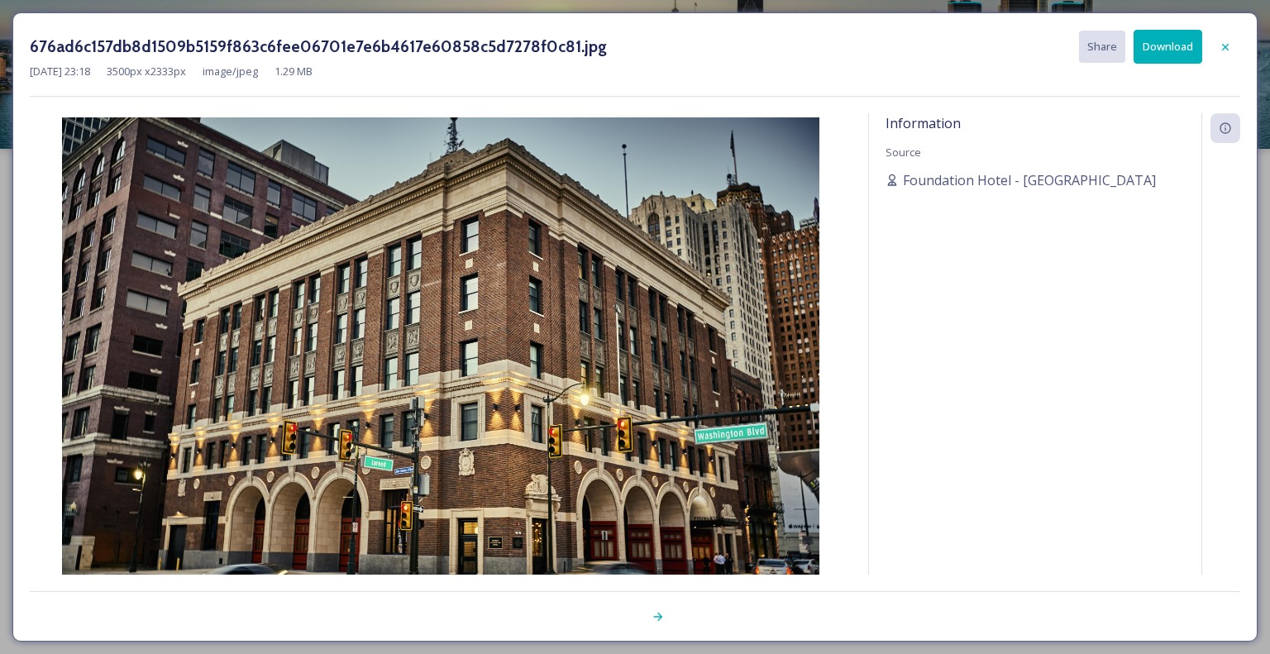
click at [1157, 49] on button "Download" at bounding box center [1167, 47] width 69 height 34
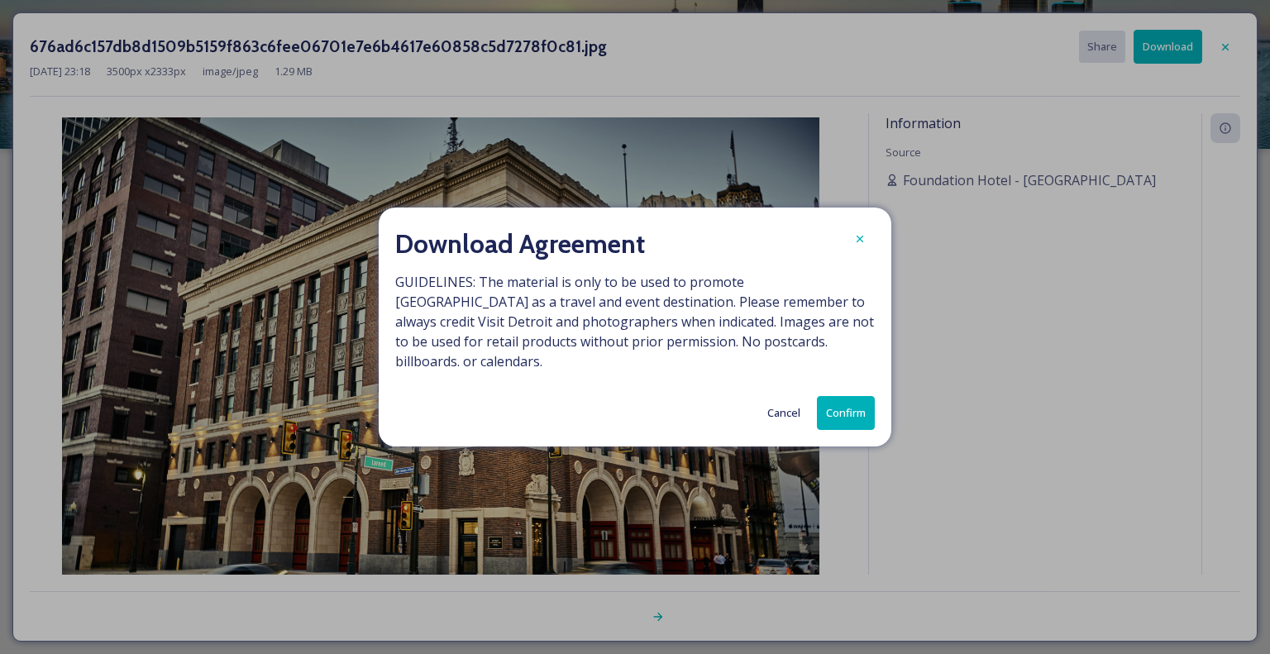
click at [849, 404] on button "Confirm" at bounding box center [846, 413] width 58 height 34
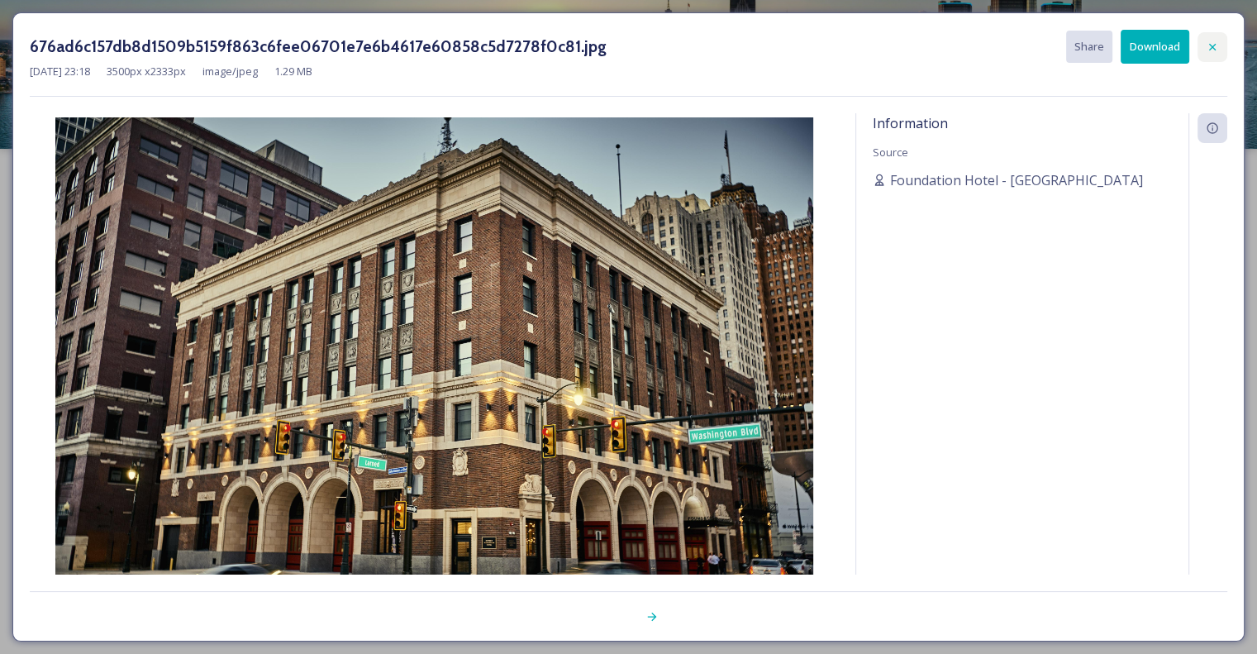
click at [1217, 45] on icon at bounding box center [1212, 47] width 13 height 13
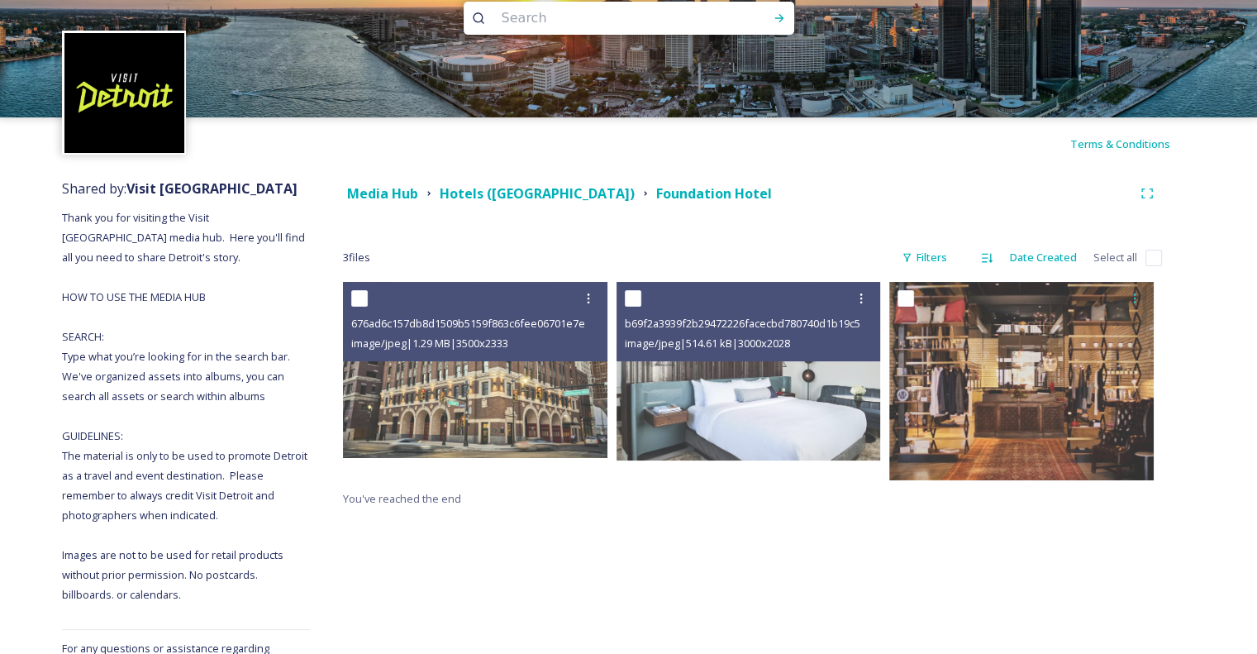
scroll to position [83, 0]
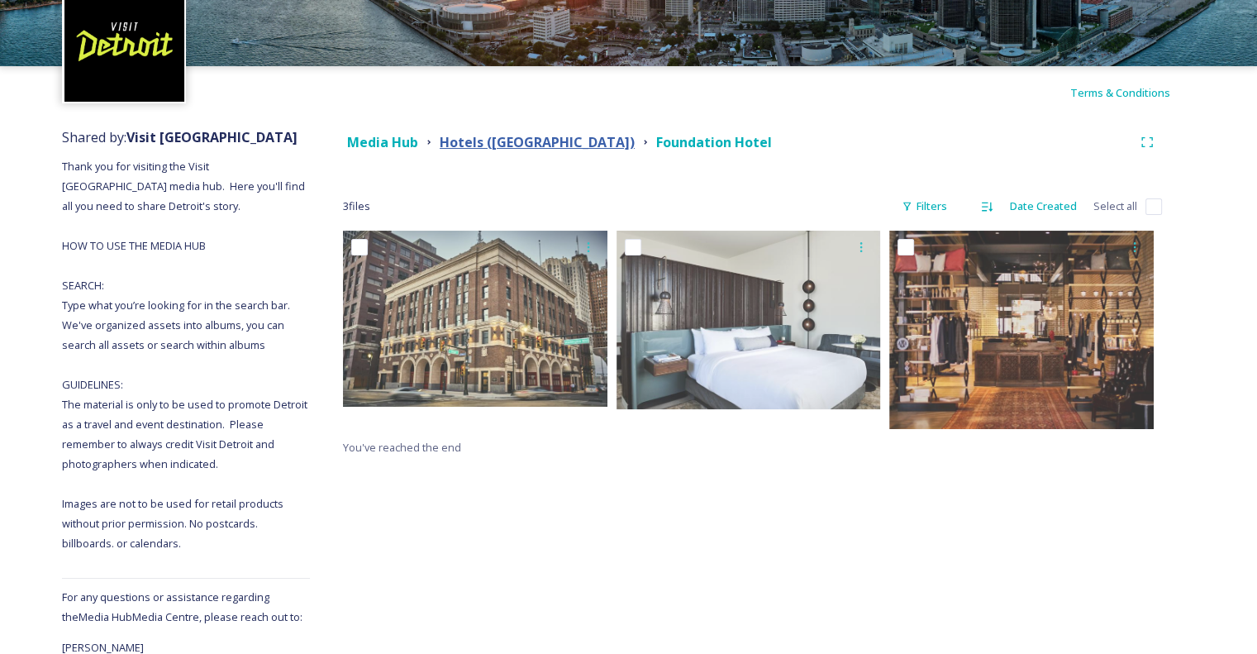
click at [493, 141] on strong "Hotels ([GEOGRAPHIC_DATA])" at bounding box center [537, 142] width 195 height 18
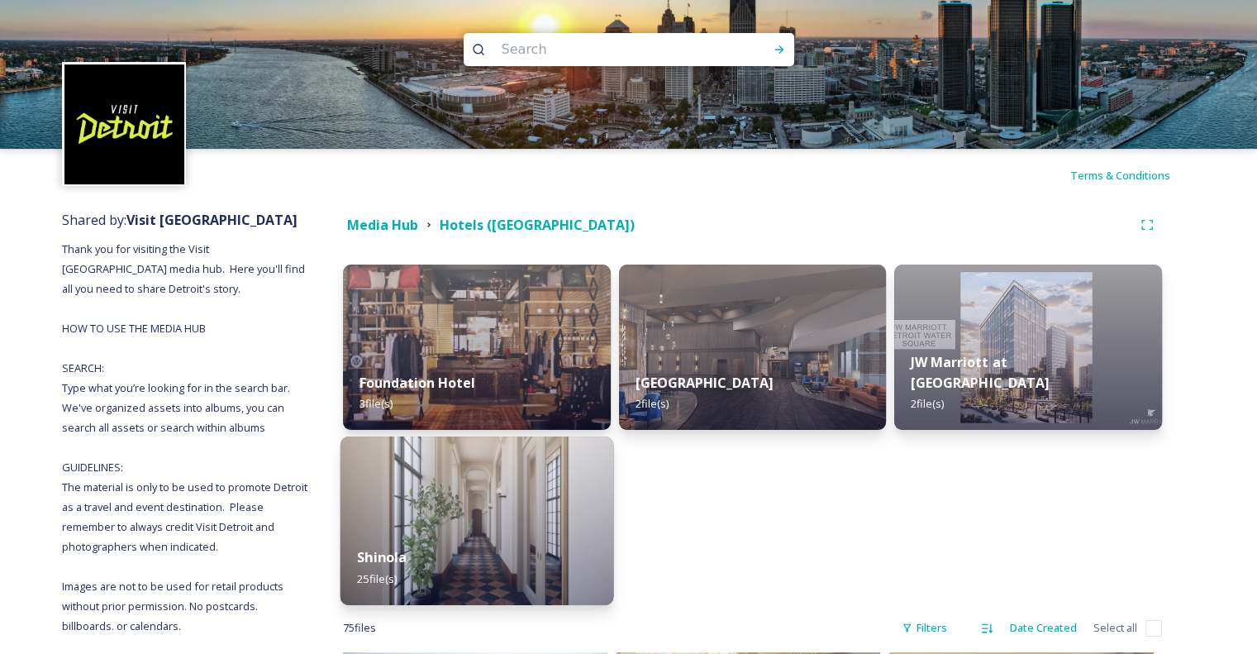
click at [513, 510] on img at bounding box center [477, 521] width 273 height 169
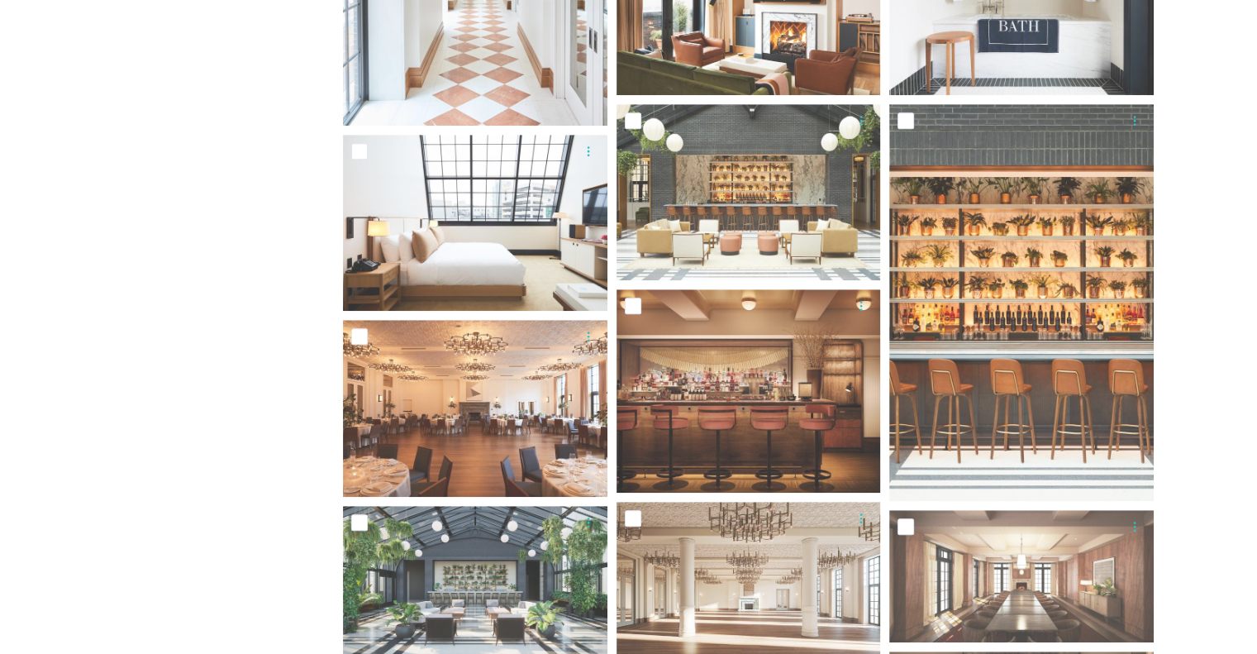
scroll to position [1240, 0]
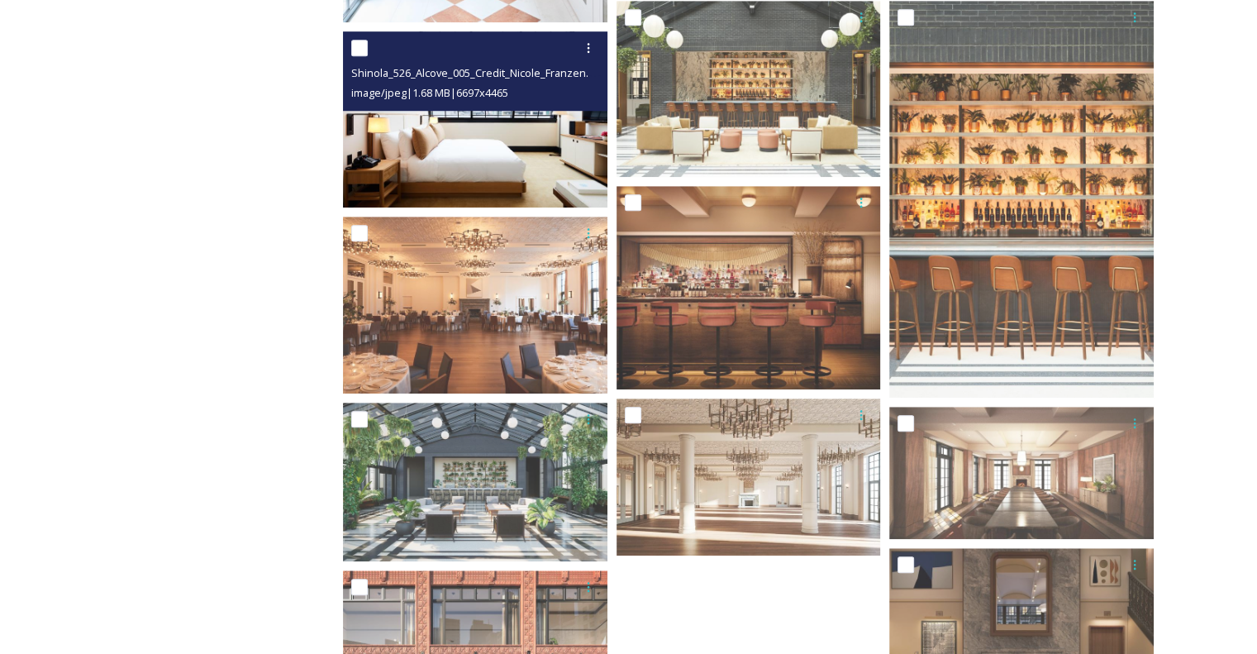
click at [487, 127] on img at bounding box center [475, 119] width 265 height 176
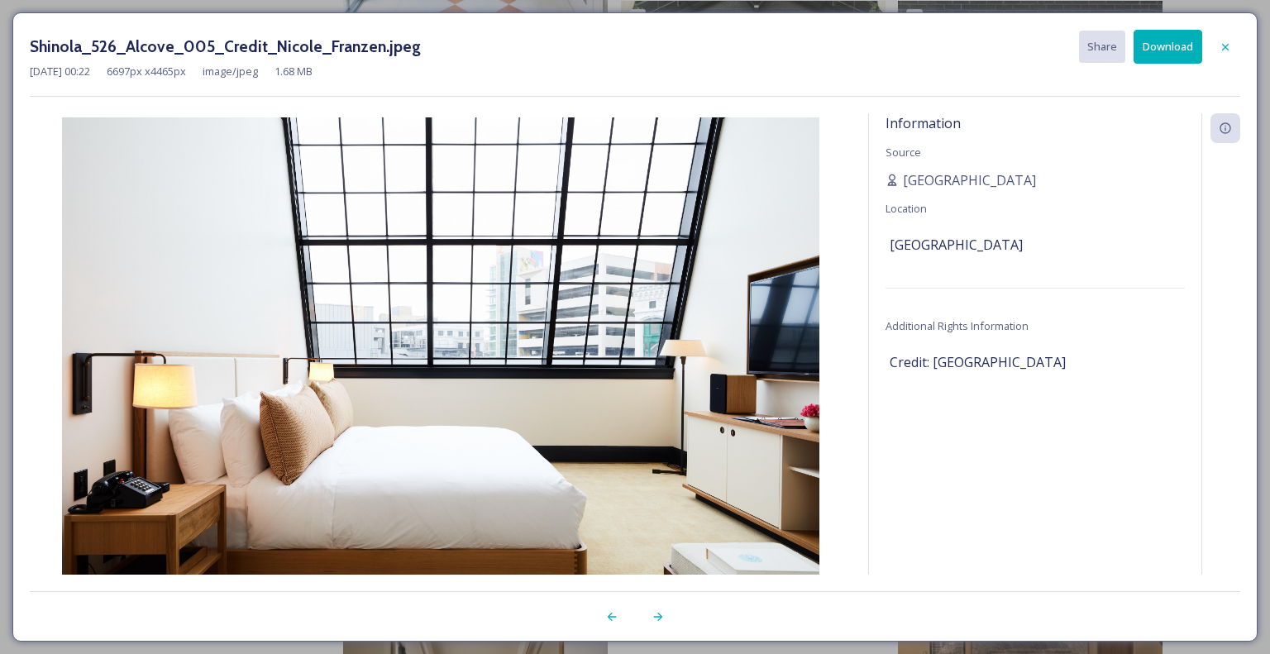
click at [1186, 50] on button "Download" at bounding box center [1167, 47] width 69 height 34
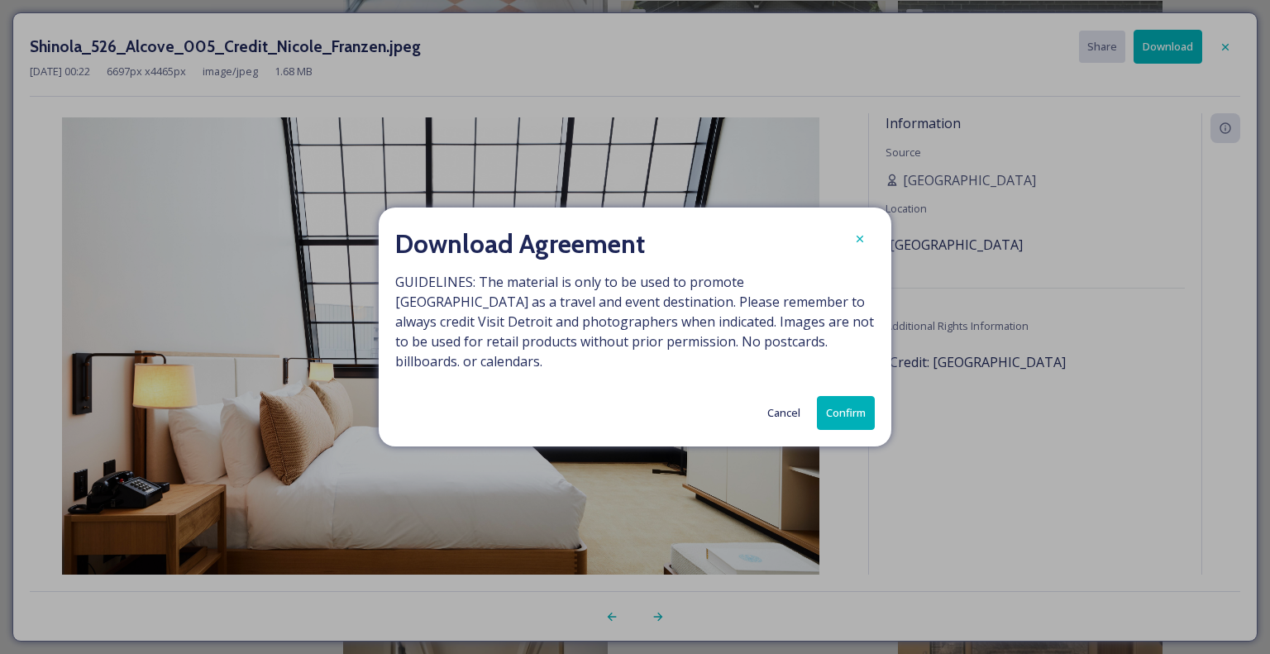
click at [857, 406] on button "Confirm" at bounding box center [846, 413] width 58 height 34
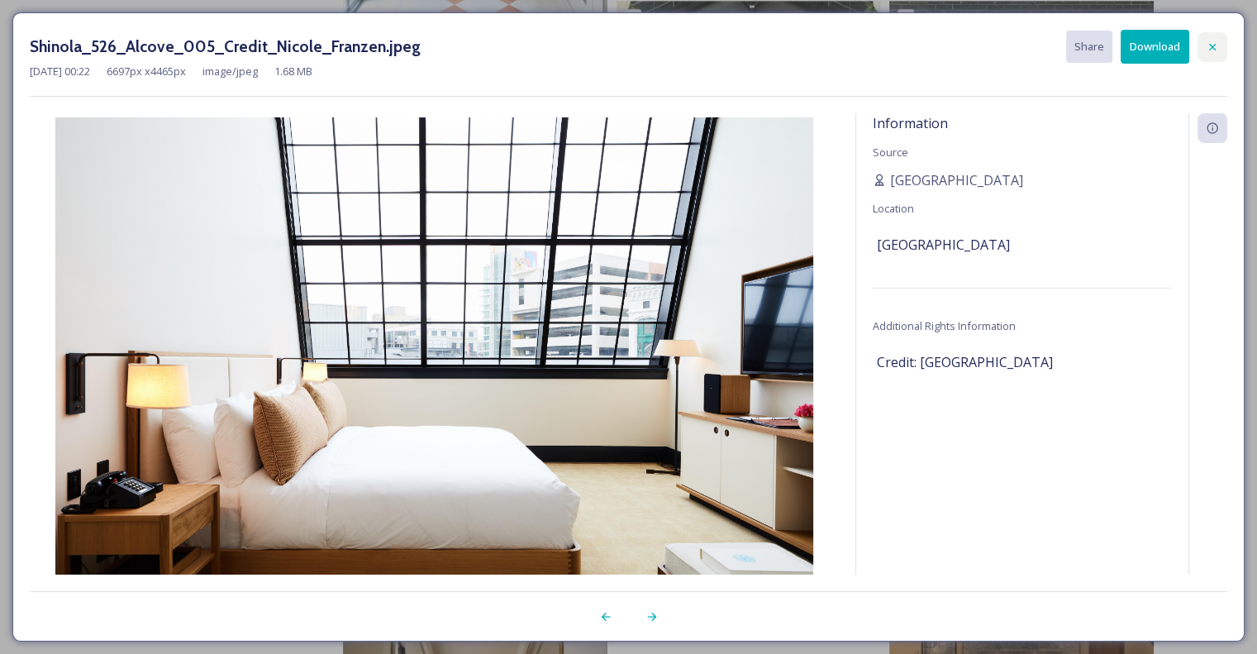
click at [1215, 45] on icon at bounding box center [1212, 47] width 13 height 13
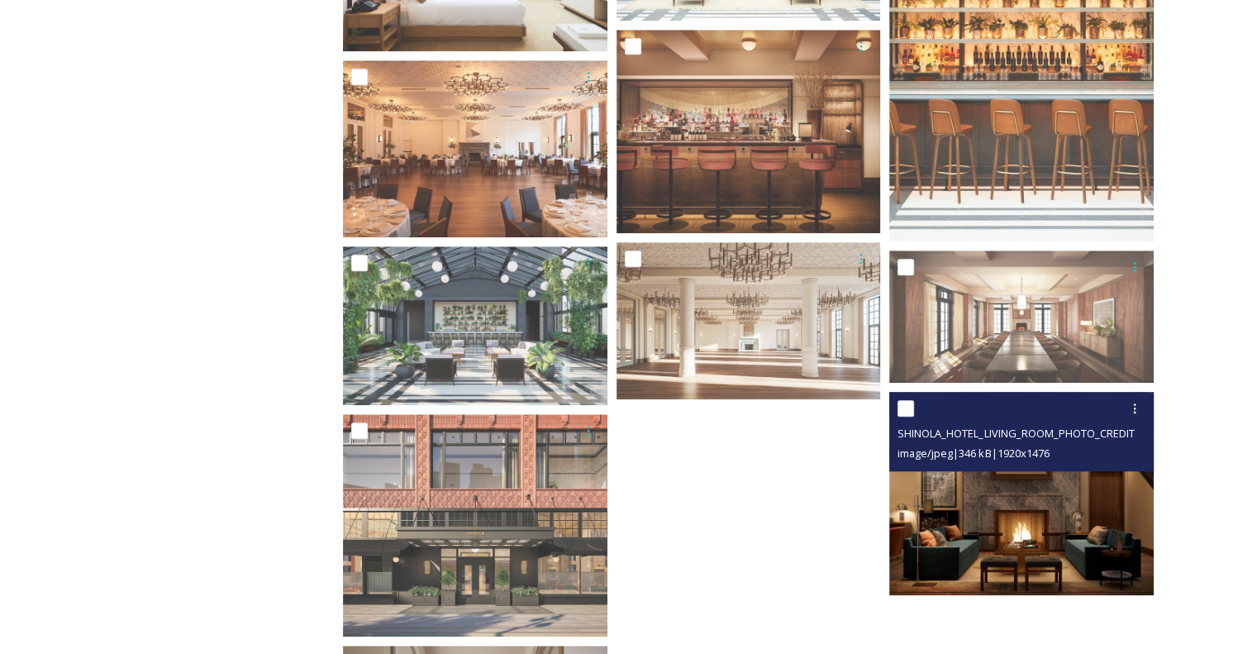
scroll to position [1386, 0]
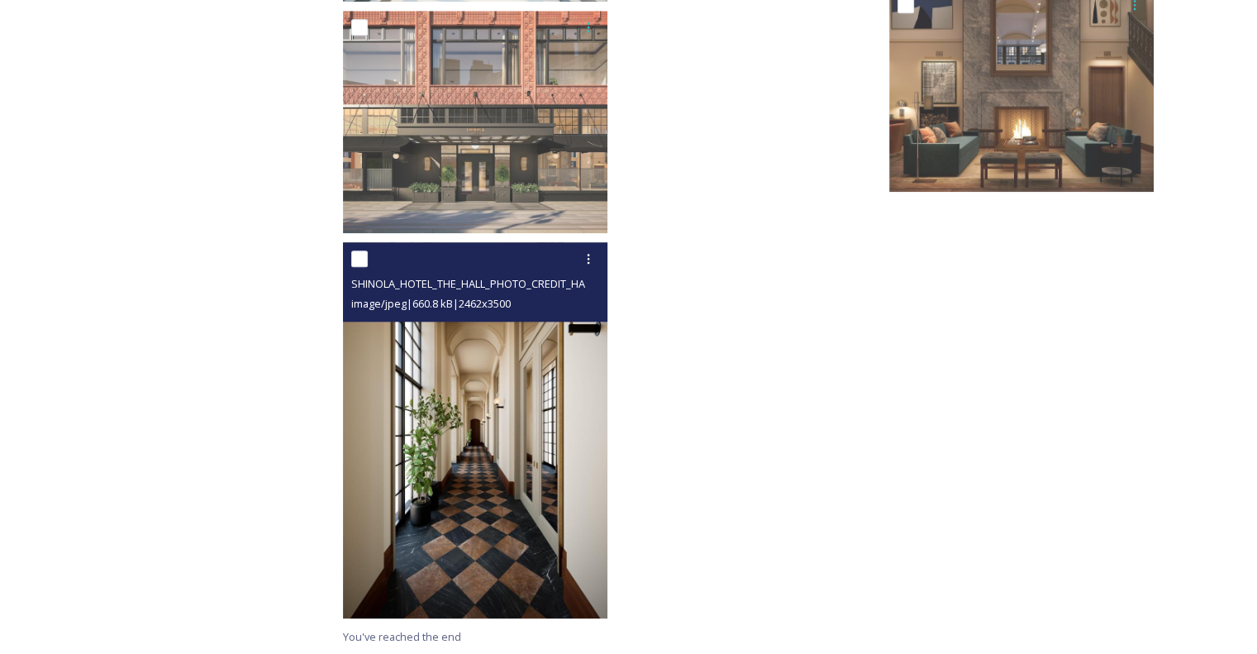
click at [472, 490] on img at bounding box center [475, 430] width 265 height 376
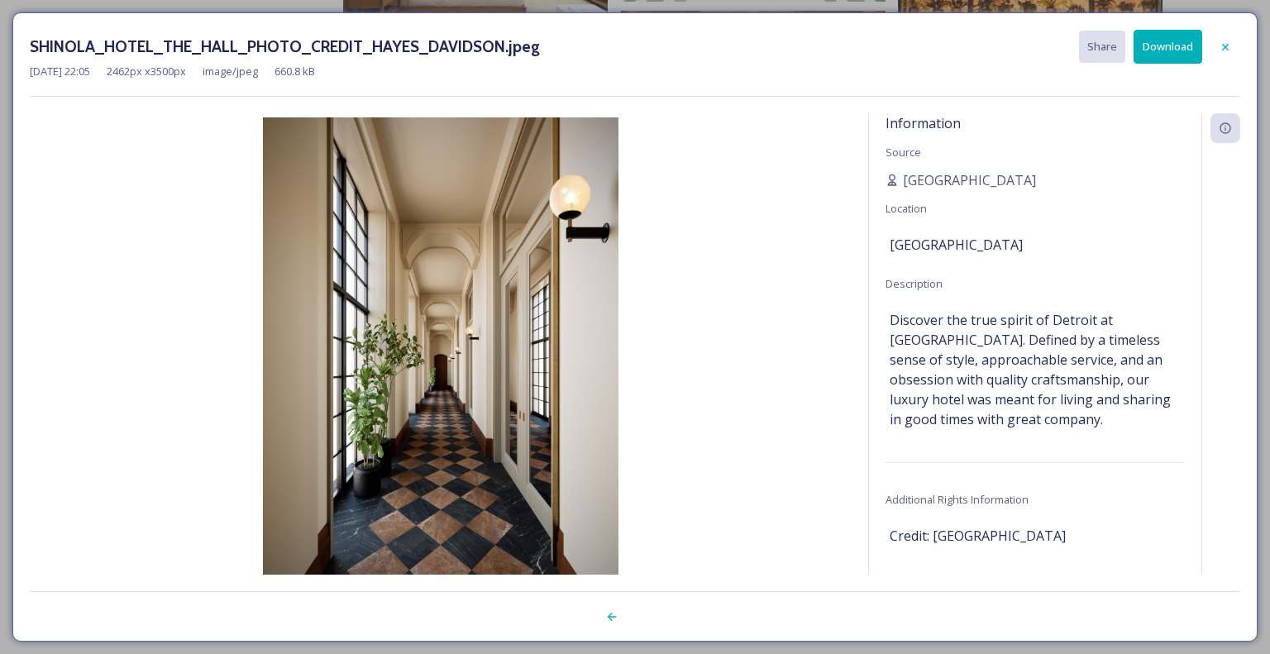
click at [1169, 47] on button "Download" at bounding box center [1167, 47] width 69 height 34
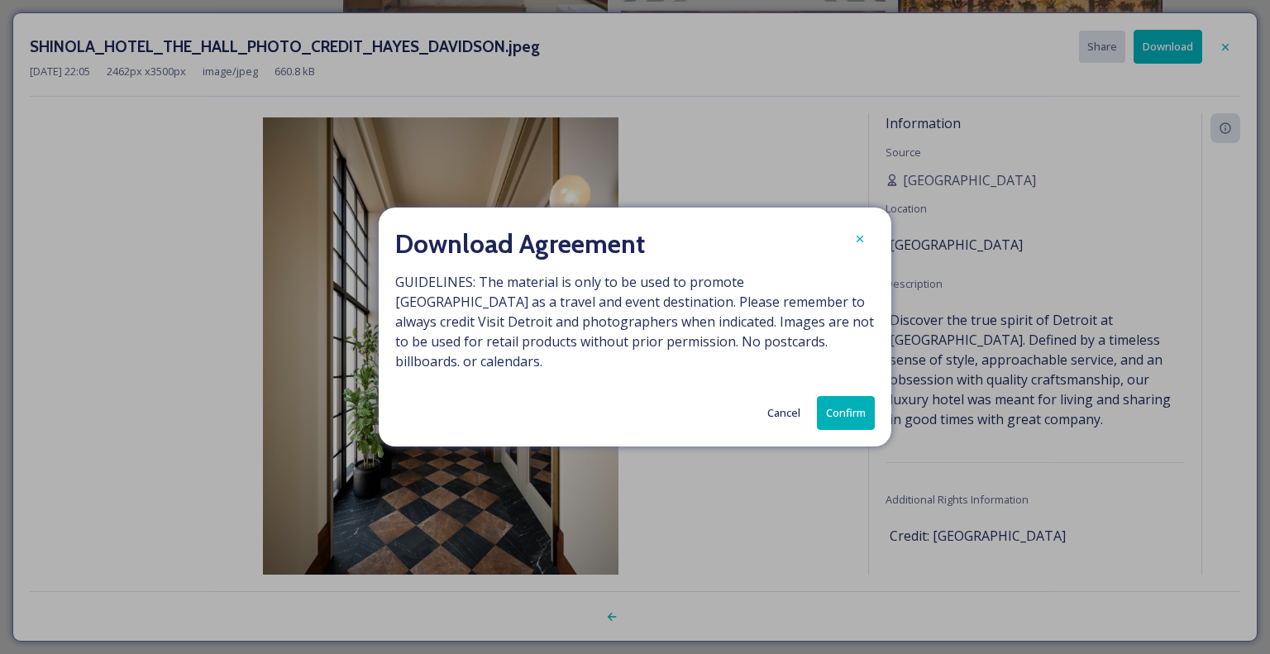
click at [842, 406] on button "Confirm" at bounding box center [846, 413] width 58 height 34
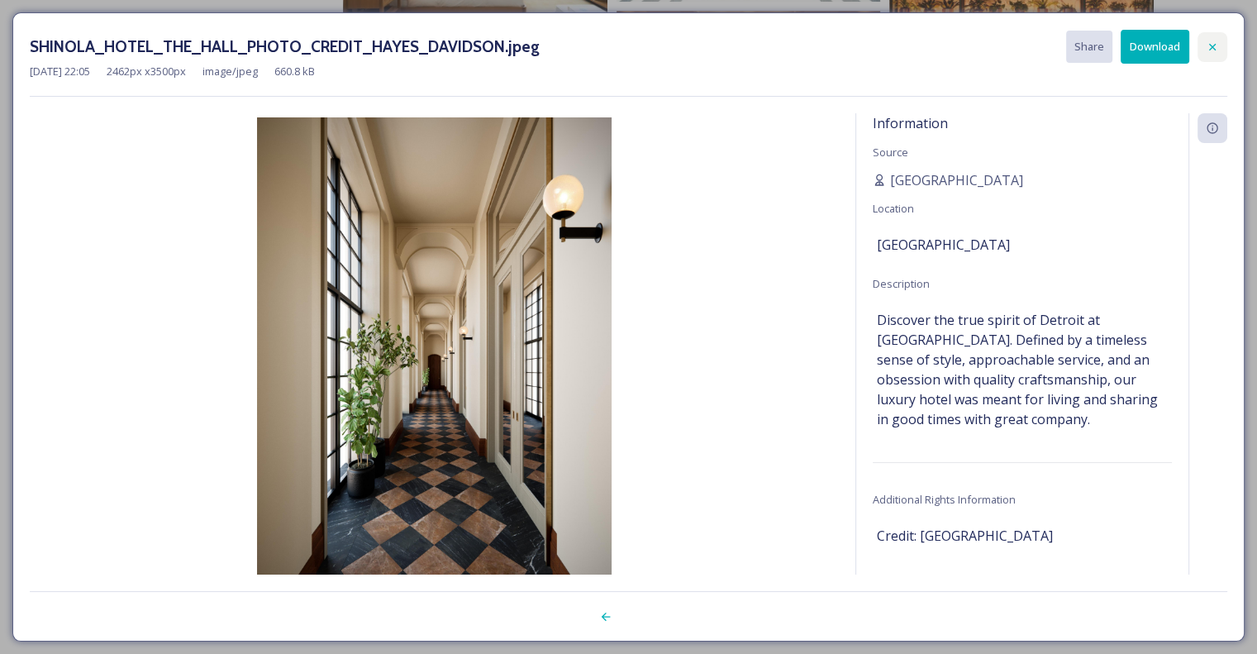
click at [1214, 47] on icon at bounding box center [1213, 46] width 7 height 7
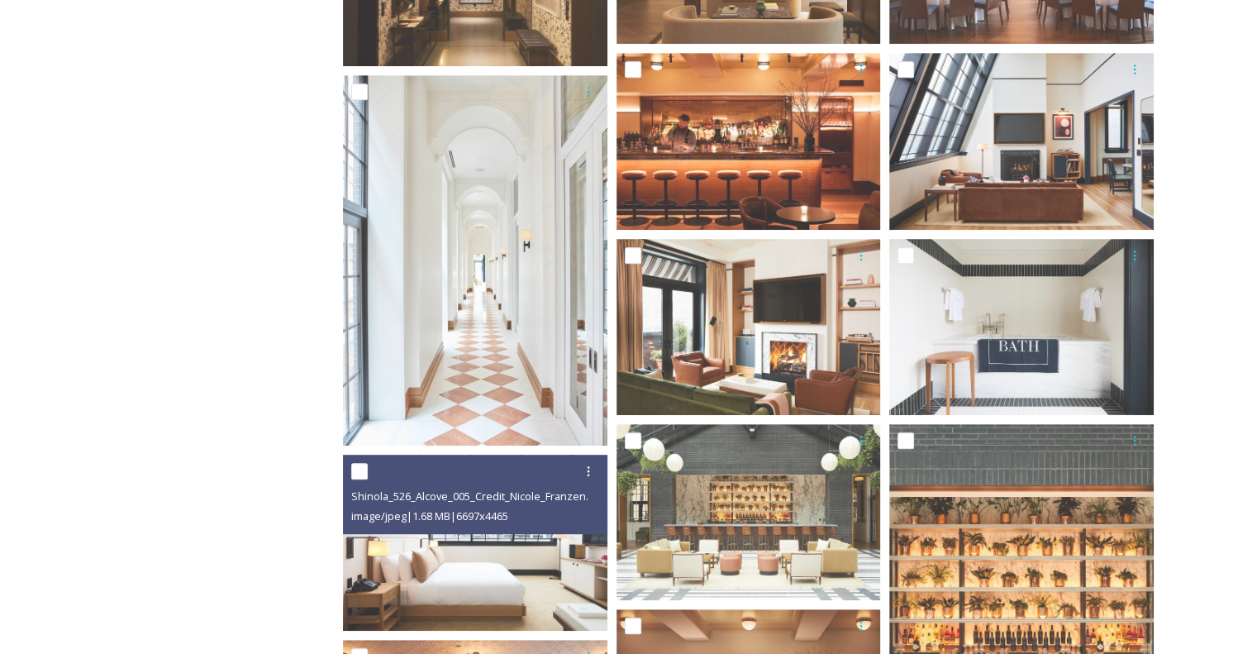
scroll to position [589, 0]
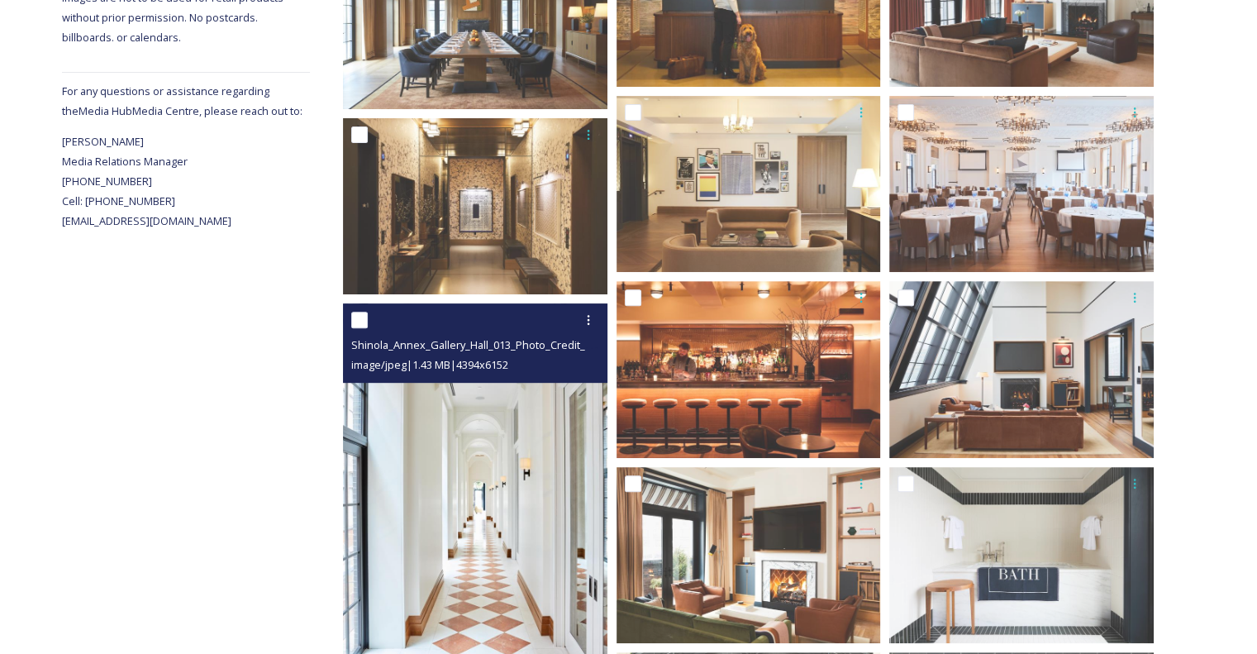
click at [480, 489] on img at bounding box center [475, 488] width 265 height 370
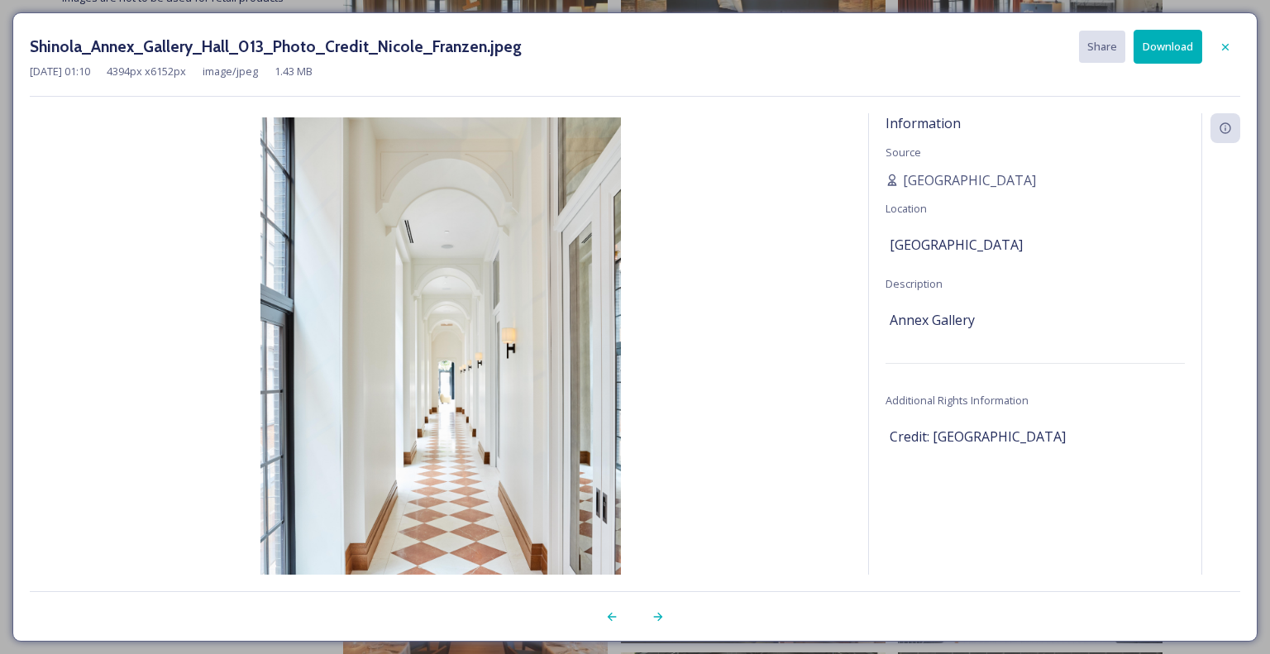
click at [1164, 40] on button "Download" at bounding box center [1167, 47] width 69 height 34
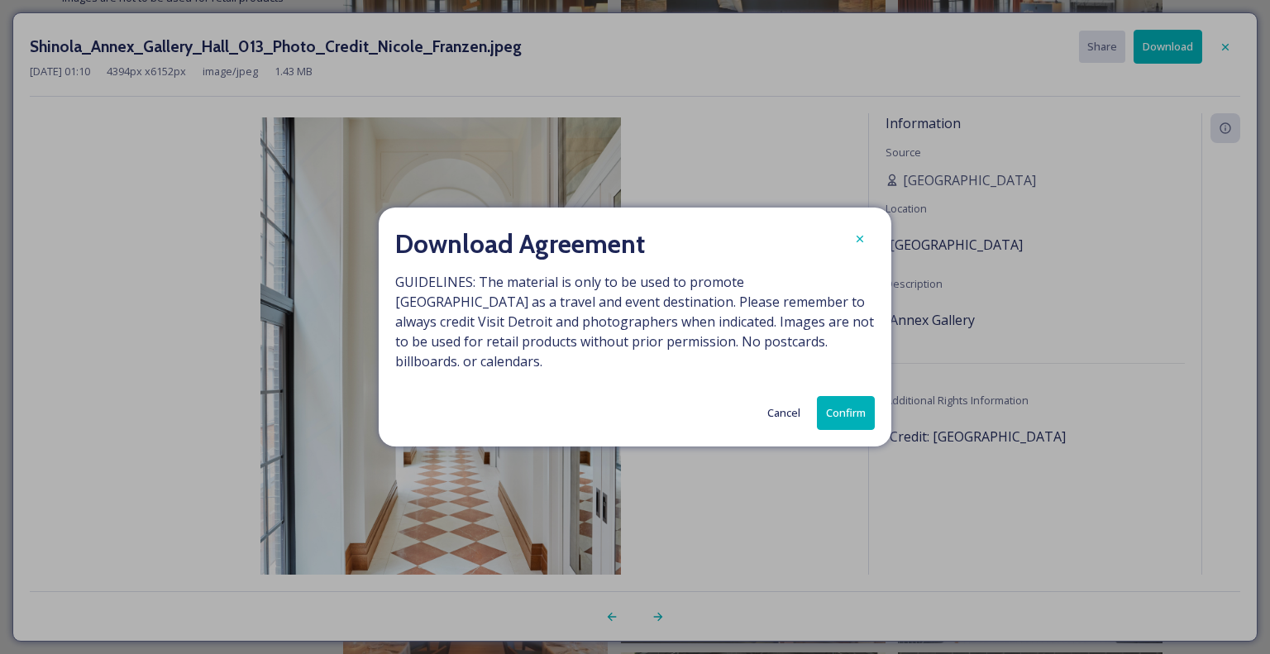
click at [844, 396] on button "Confirm" at bounding box center [846, 413] width 58 height 34
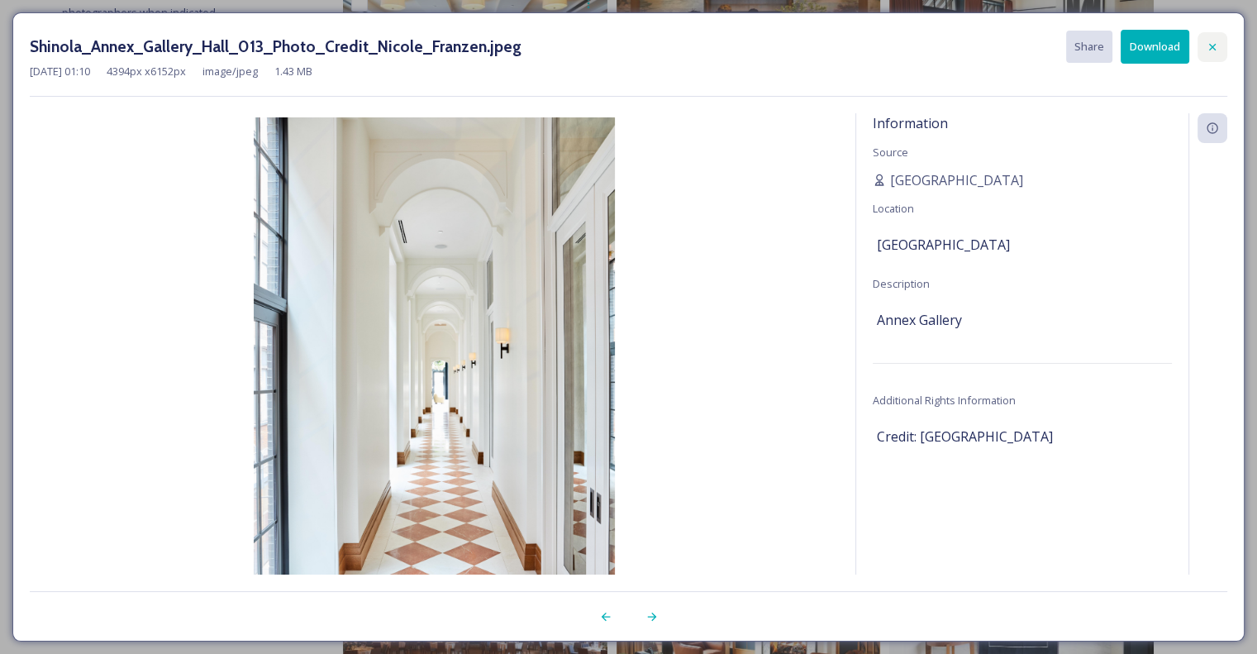
scroll to position [506, 0]
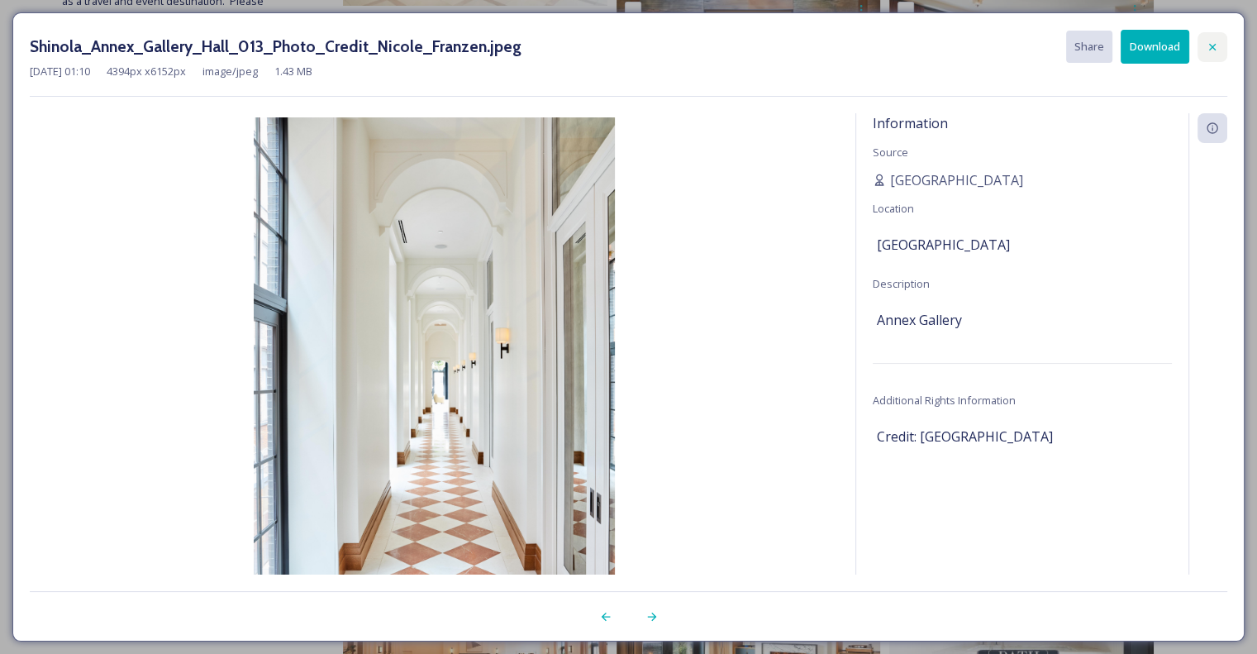
click at [1209, 52] on icon at bounding box center [1212, 47] width 13 height 13
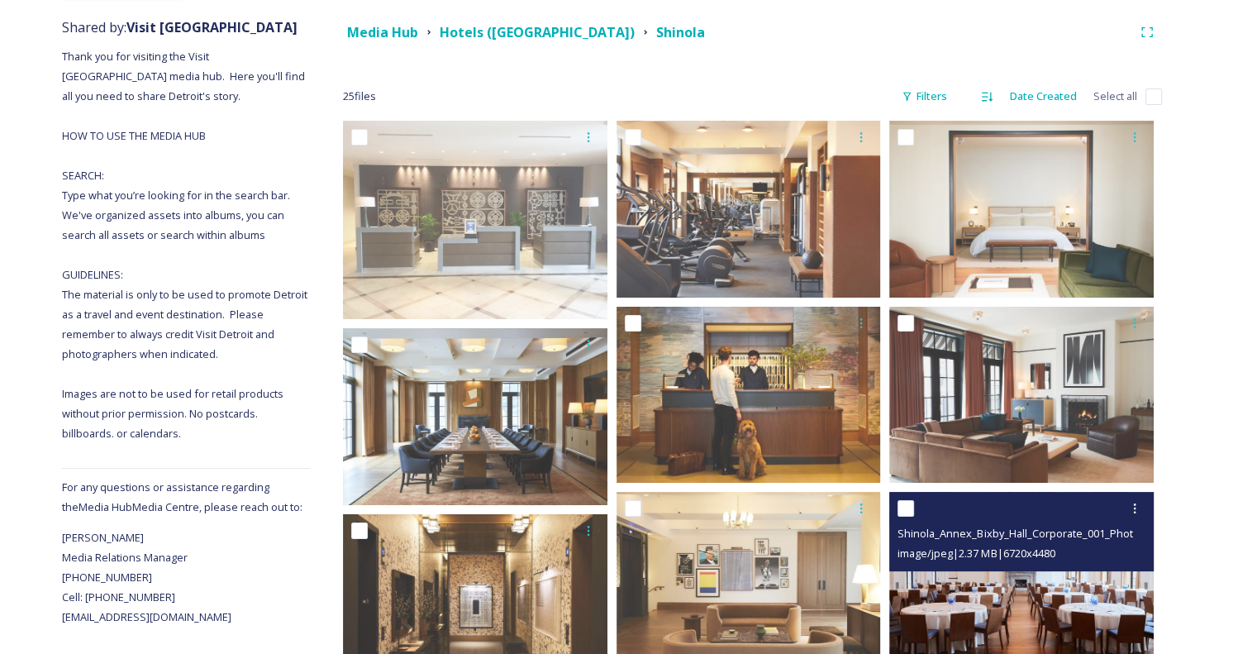
scroll to position [175, 0]
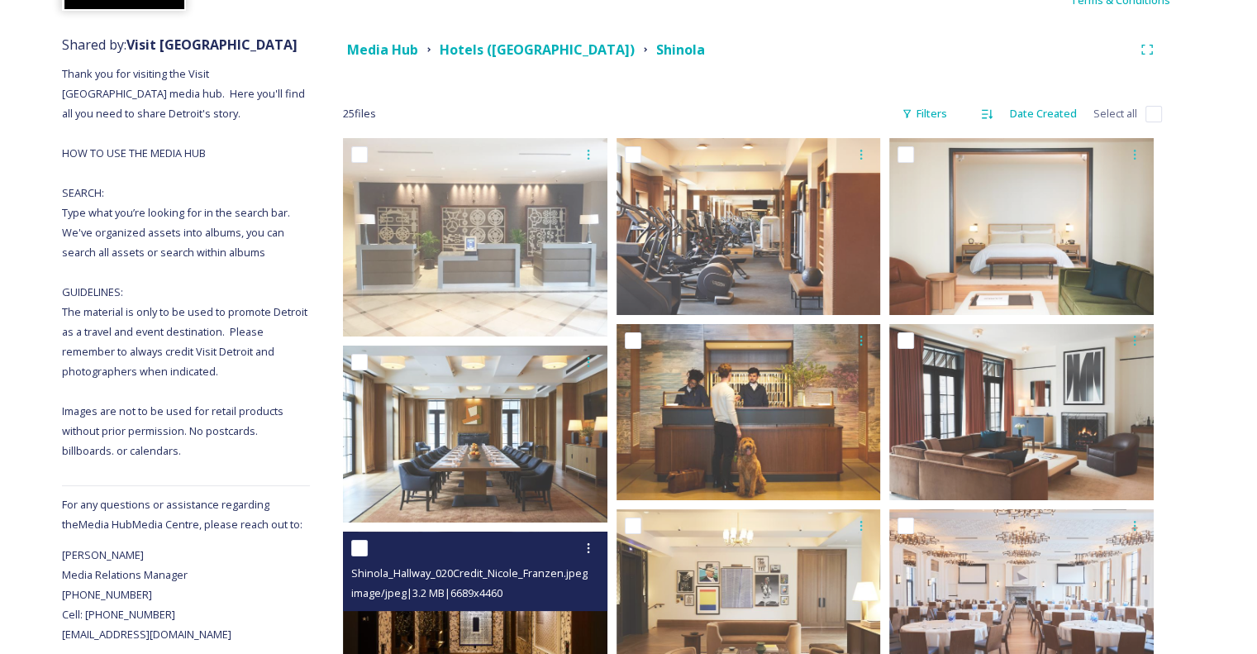
click at [481, 630] on img at bounding box center [475, 619] width 265 height 176
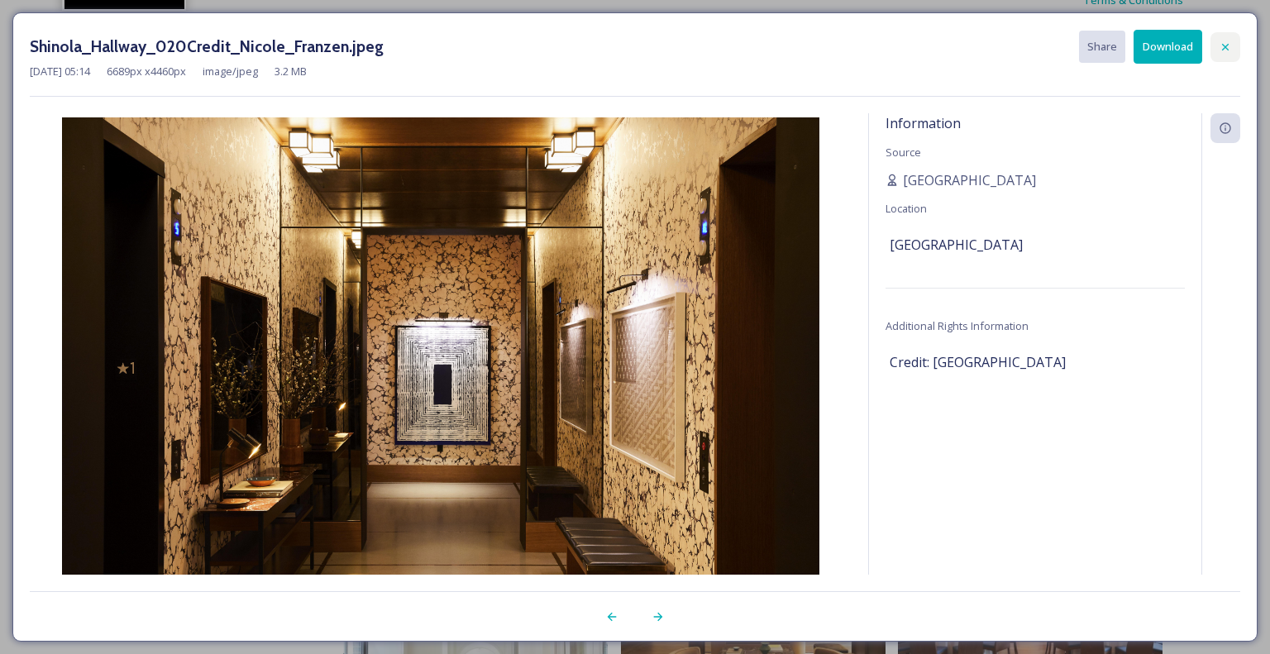
click at [1230, 45] on icon at bounding box center [1225, 47] width 13 height 13
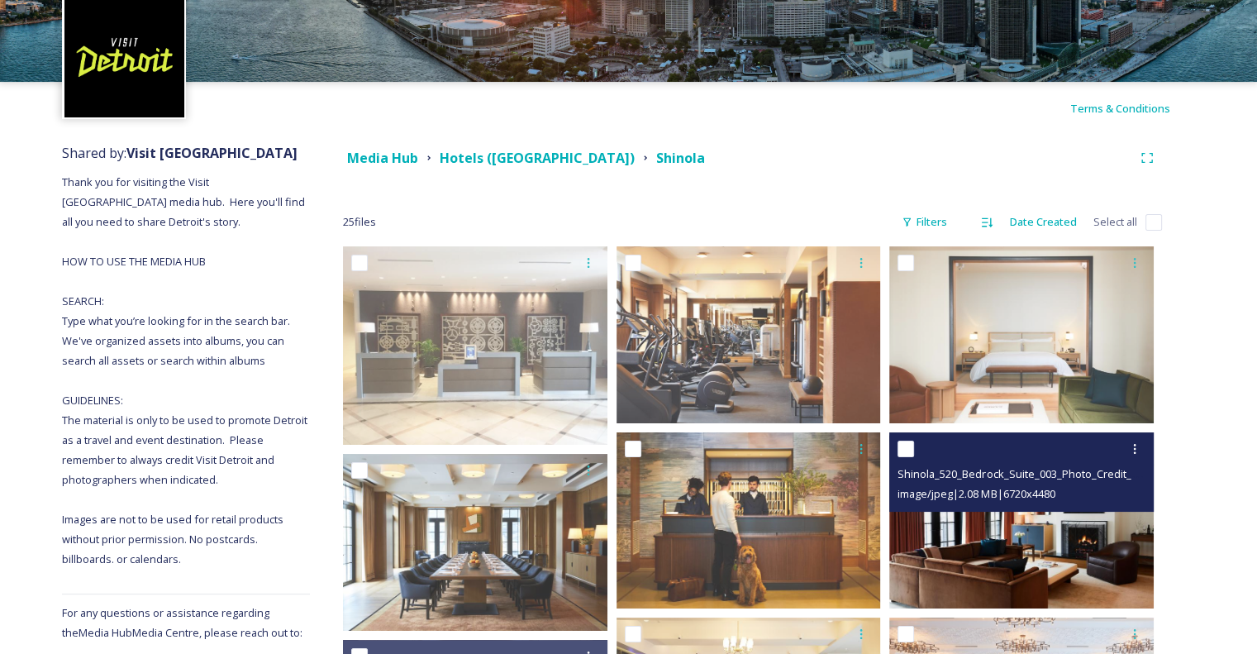
scroll to position [0, 0]
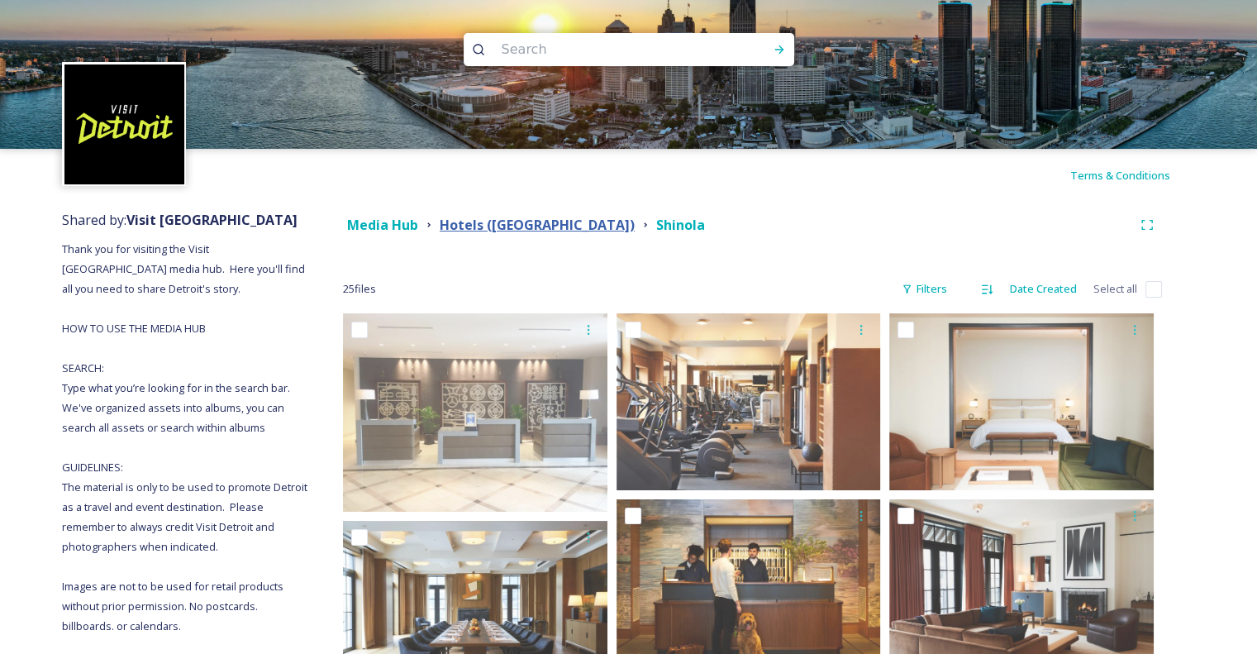
click at [486, 224] on strong "Hotels ([GEOGRAPHIC_DATA])" at bounding box center [537, 225] width 195 height 18
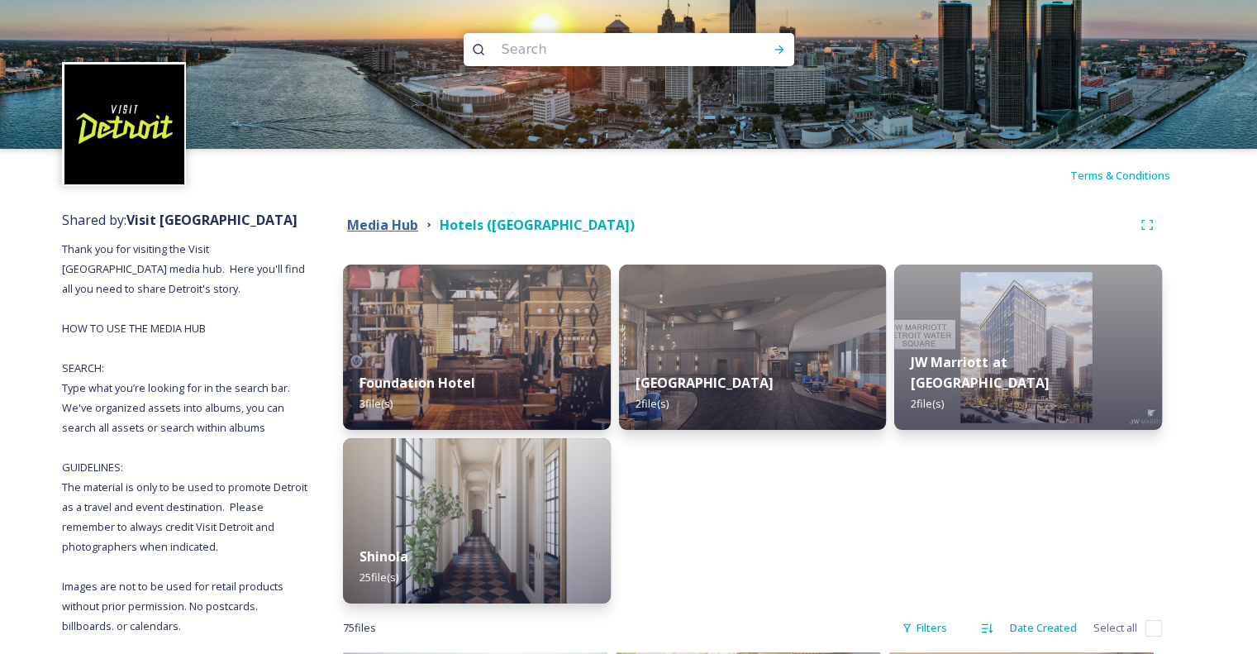
click at [398, 231] on strong "Media Hub" at bounding box center [382, 225] width 71 height 18
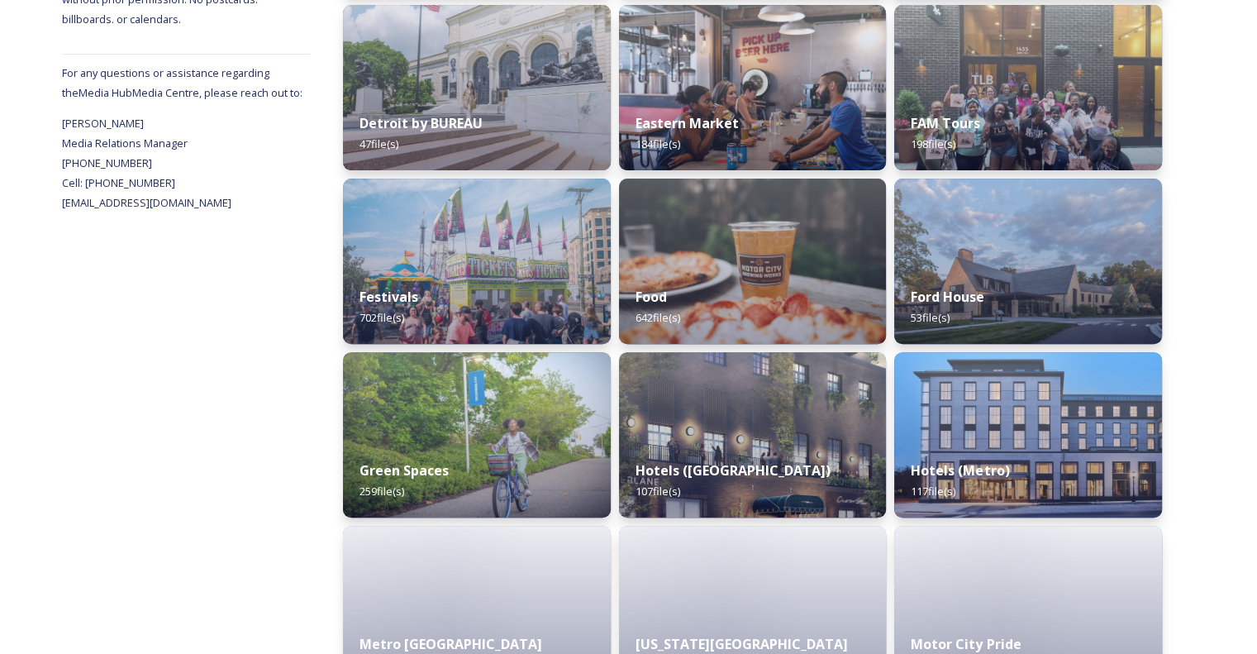
scroll to position [661, 0]
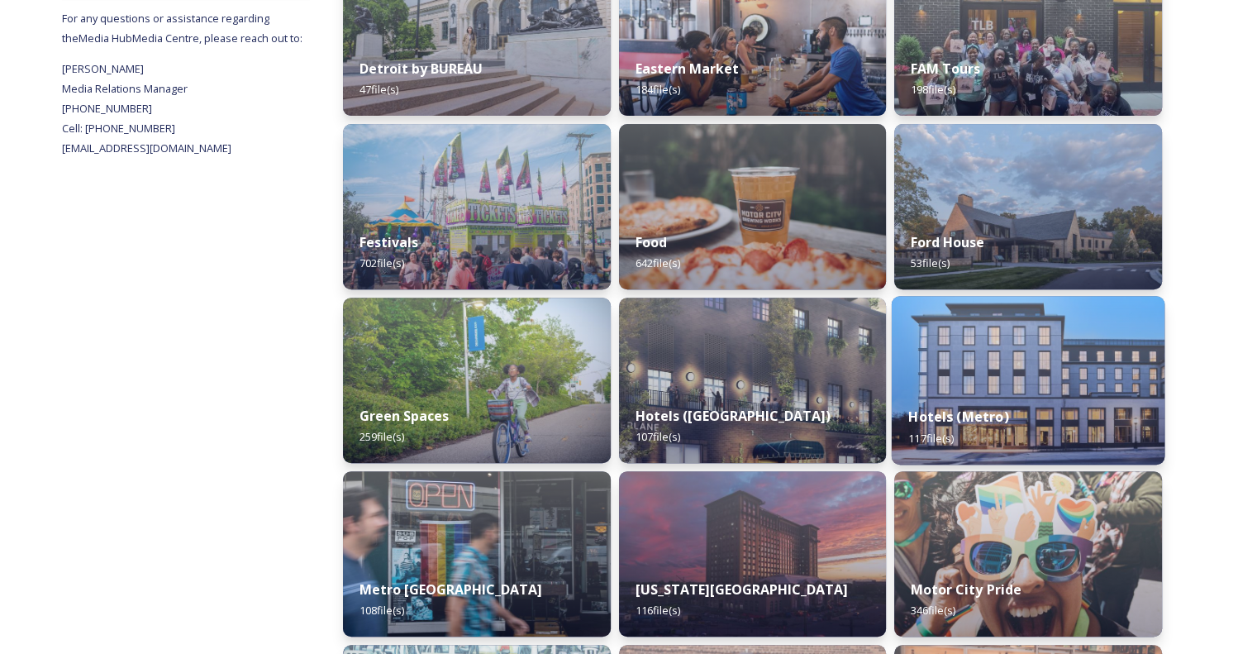
click at [1062, 377] on img at bounding box center [1028, 380] width 273 height 169
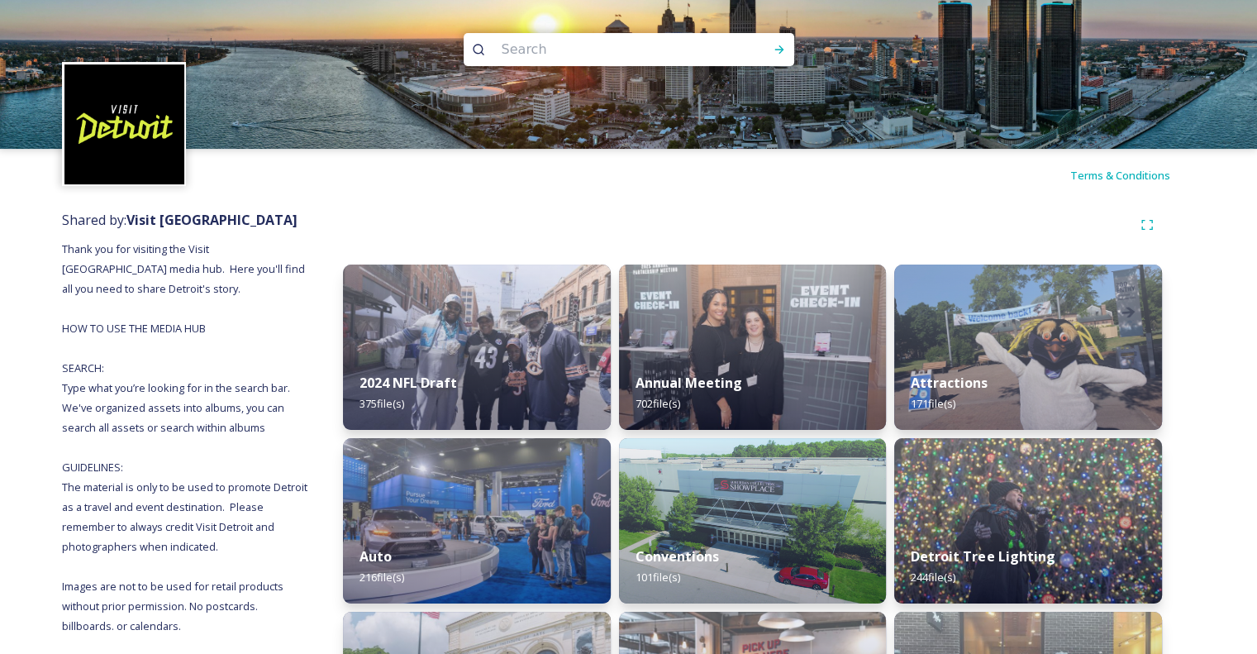
click at [529, 51] on input at bounding box center [607, 49] width 227 height 36
type input "Book Tower"
click at [778, 51] on icon at bounding box center [779, 49] width 13 height 13
